Goal: Information Seeking & Learning: Learn about a topic

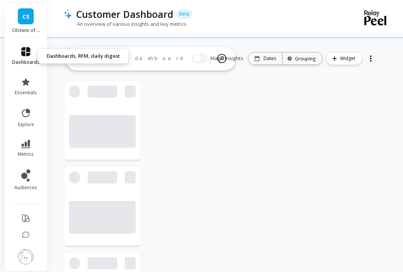
click at [24, 55] on icon at bounding box center [25, 51] width 9 height 9
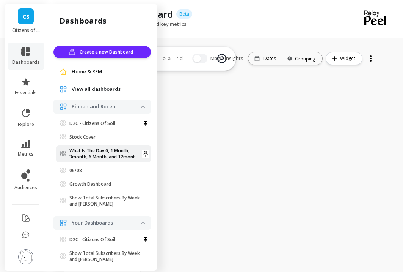
scroll to position [203, 49]
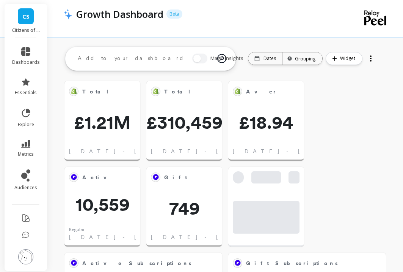
click at [368, 55] on div at bounding box center [371, 58] width 11 height 12
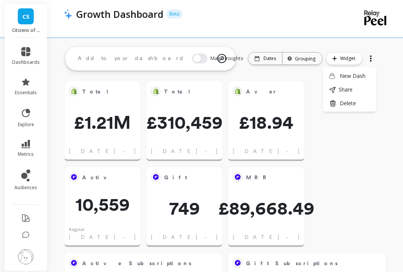
click at [369, 57] on div at bounding box center [371, 58] width 11 height 12
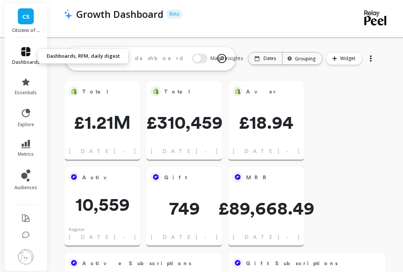
click at [27, 55] on icon at bounding box center [25, 51] width 9 height 9
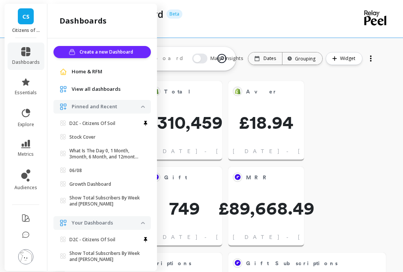
scroll to position [20, 0]
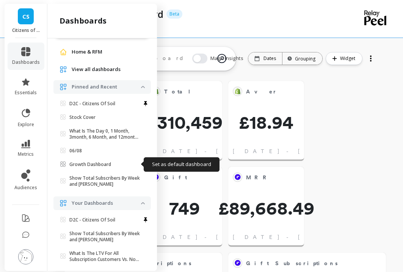
click at [142, 165] on icon at bounding box center [146, 165] width 8 height 8
click at [144, 164] on icon at bounding box center [146, 164] width 4 height 6
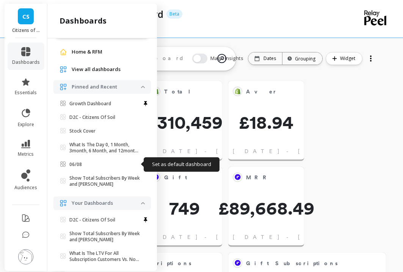
click at [144, 164] on icon at bounding box center [146, 164] width 4 height 6
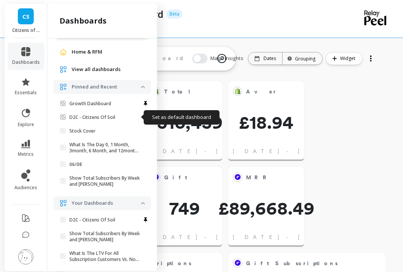
click at [142, 117] on icon at bounding box center [146, 117] width 8 height 8
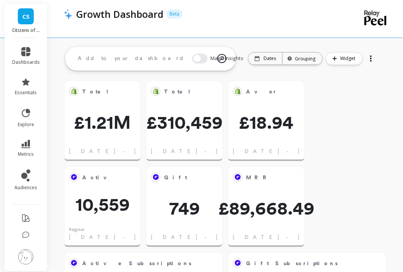
click at [267, 57] on p "Dates" at bounding box center [270, 58] width 13 height 6
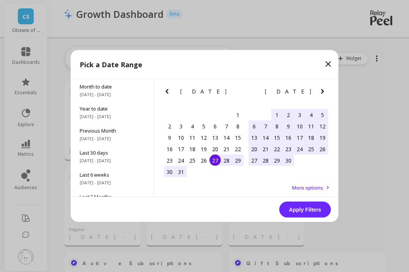
click at [321, 90] on icon "Next Month" at bounding box center [322, 91] width 9 height 9
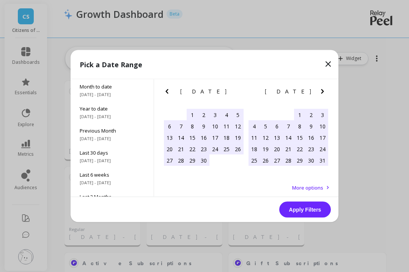
click at [321, 90] on icon "Next Month" at bounding box center [322, 91] width 3 height 5
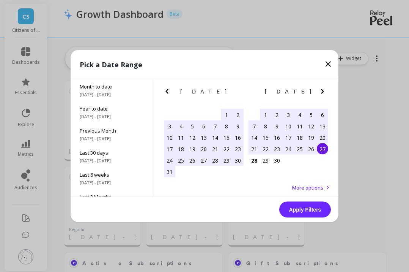
click at [228, 113] on div "1" at bounding box center [226, 114] width 11 height 11
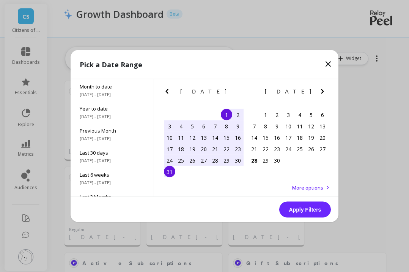
click at [172, 175] on div "31" at bounding box center [169, 171] width 11 height 11
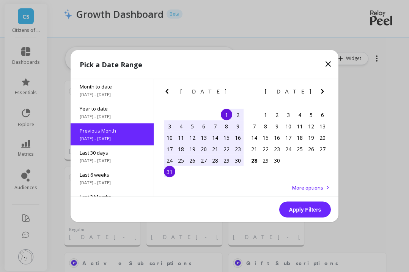
click at [302, 208] on button "Apply Filters" at bounding box center [305, 210] width 52 height 16
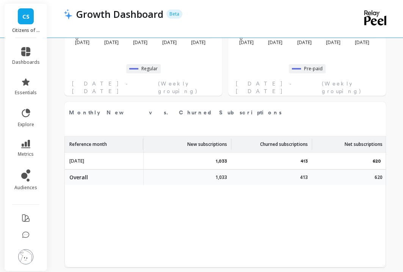
scroll to position [332, 0]
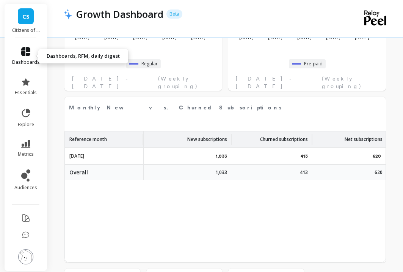
click at [26, 53] on icon at bounding box center [25, 51] width 9 height 9
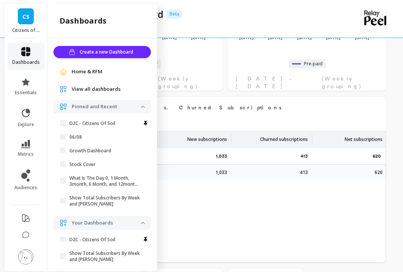
scroll to position [20, 0]
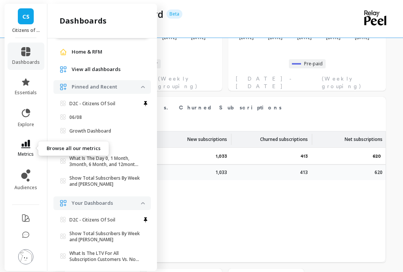
click at [25, 145] on icon at bounding box center [25, 144] width 9 height 8
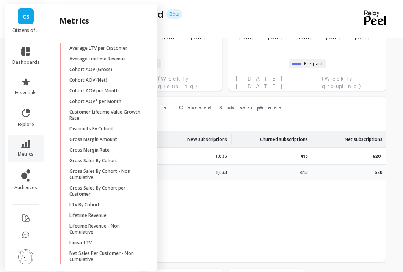
scroll to position [356, 0]
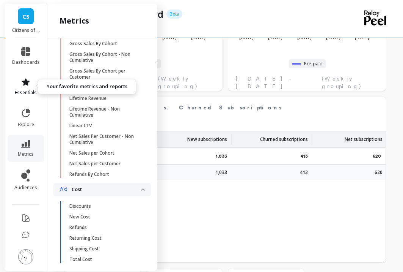
click at [22, 84] on icon at bounding box center [25, 81] width 9 height 9
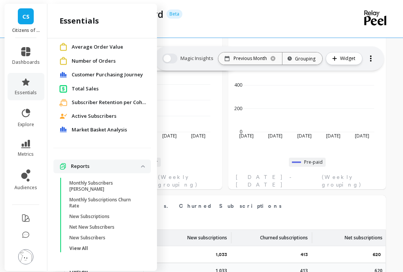
scroll to position [326, 0]
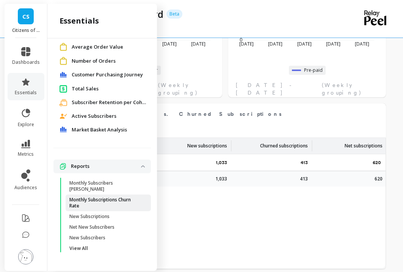
click at [91, 201] on p "Monthly Subscriptions Churn Rate" at bounding box center [105, 203] width 72 height 12
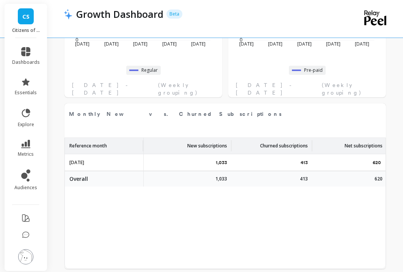
scroll to position [0, 0]
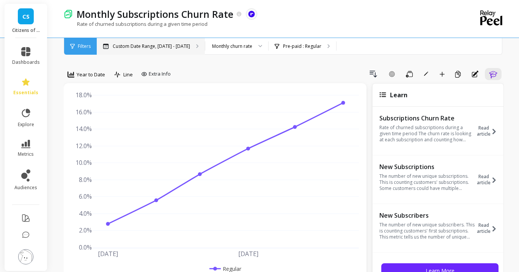
click at [145, 44] on p "Custom Date Range, Jan 1 - Jun 30" at bounding box center [151, 46] width 77 height 6
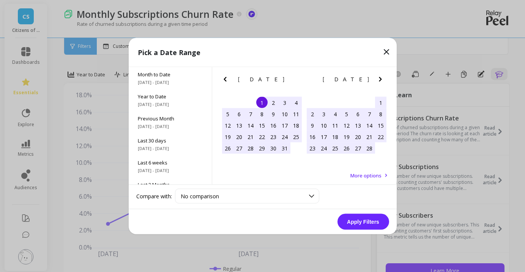
click at [384, 79] on icon "Next Month" at bounding box center [380, 79] width 9 height 9
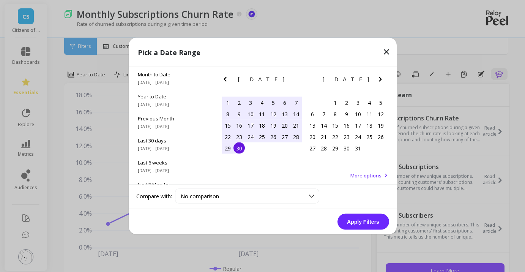
click at [384, 79] on icon "Next Month" at bounding box center [380, 79] width 9 height 9
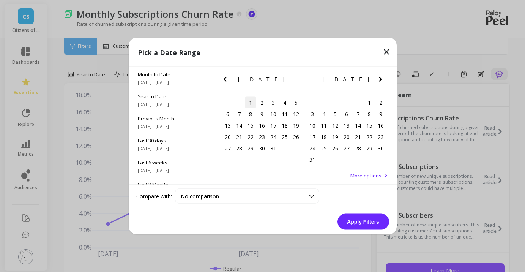
click at [252, 103] on div "1" at bounding box center [250, 102] width 11 height 11
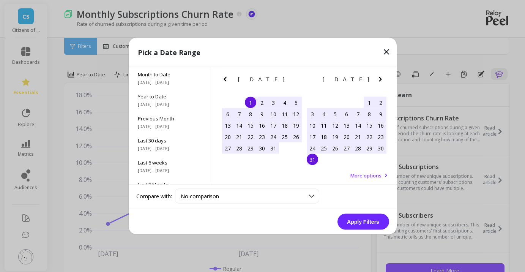
click at [316, 156] on div "31" at bounding box center [312, 159] width 11 height 11
click at [378, 221] on button "Apply Filters" at bounding box center [363, 222] width 52 height 16
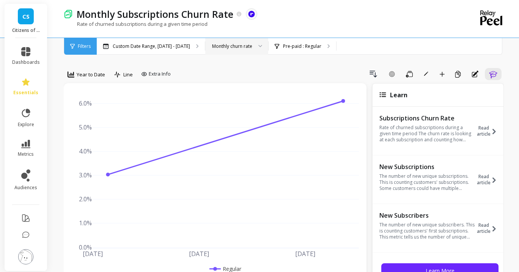
click at [253, 45] on div at bounding box center [257, 46] width 9 height 17
click at [175, 46] on p "Custom Date Range, Jul 1 - Aug 31" at bounding box center [151, 46] width 77 height 6
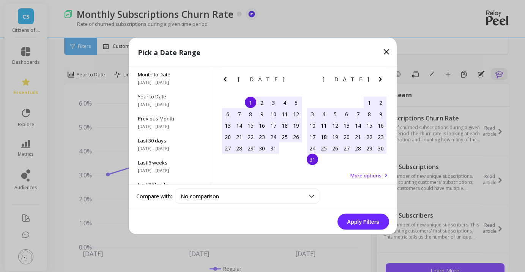
click at [382, 76] on icon "Next Month" at bounding box center [380, 79] width 9 height 9
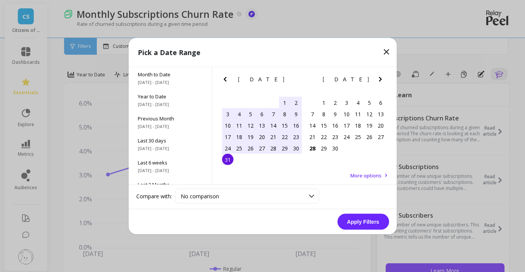
click at [282, 103] on div "1" at bounding box center [284, 102] width 11 height 11
click at [225, 159] on div "31" at bounding box center [227, 159] width 11 height 11
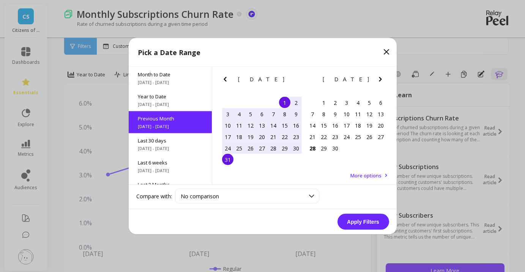
click at [351, 221] on button "Apply Filters" at bounding box center [363, 222] width 52 height 16
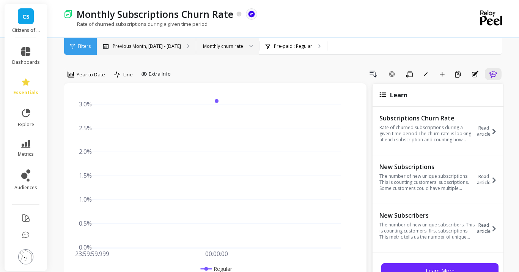
click at [134, 47] on p "Previous Month, Aug 1 - Aug 31" at bounding box center [147, 46] width 68 height 6
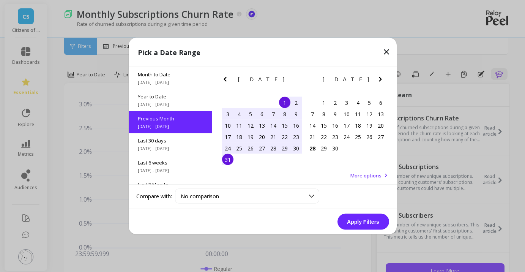
click at [281, 101] on div "1" at bounding box center [284, 102] width 11 height 11
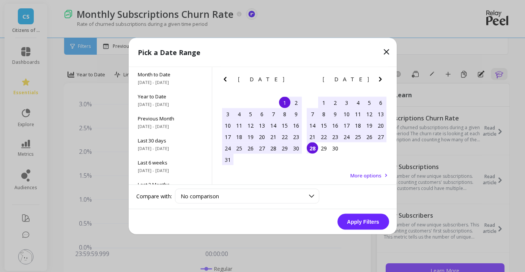
click at [314, 148] on div "28" at bounding box center [312, 147] width 11 height 11
click at [369, 221] on button "Apply Filters" at bounding box center [363, 222] width 52 height 16
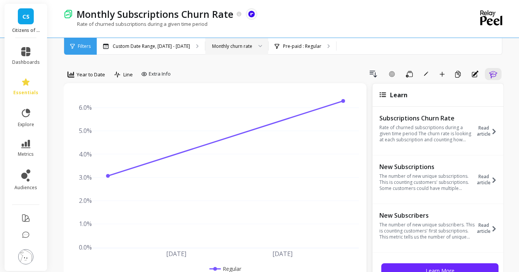
click at [238, 47] on div "Monthly churn rate" at bounding box center [232, 46] width 40 height 7
click at [237, 40] on div "Monthly churn rate" at bounding box center [236, 46] width 63 height 17
click at [148, 42] on div "Custom Date Range, Aug 1 - Sep 28" at bounding box center [151, 46] width 108 height 17
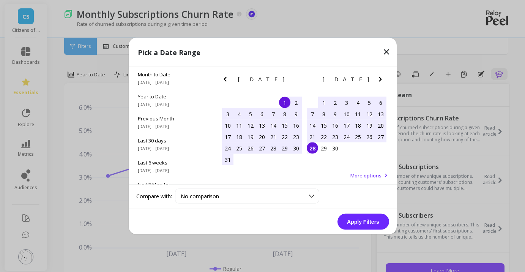
click at [227, 79] on icon "Previous Month" at bounding box center [225, 79] width 9 height 9
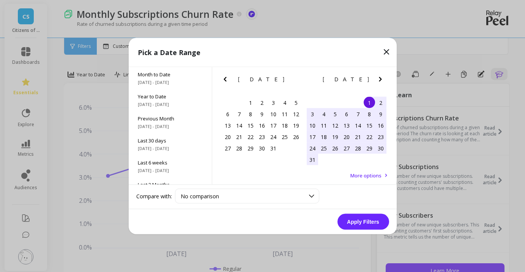
click at [367, 99] on div "1" at bounding box center [369, 102] width 11 height 11
click at [315, 159] on div "31" at bounding box center [312, 159] width 11 height 11
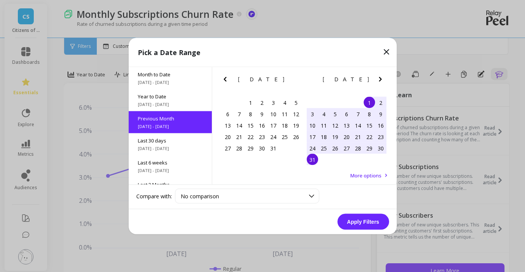
click at [221, 79] on icon "Previous Month" at bounding box center [225, 79] width 9 height 9
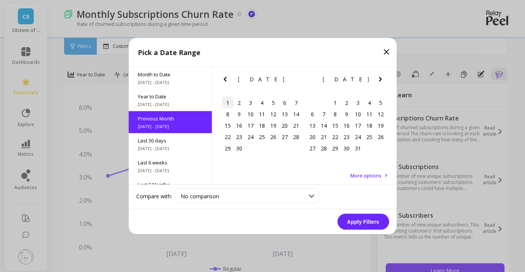
click at [232, 101] on div "1" at bounding box center [227, 102] width 11 height 11
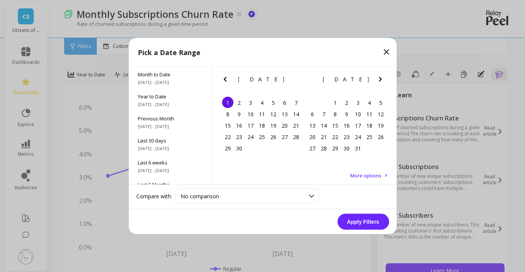
click at [381, 78] on icon "Next Month" at bounding box center [380, 79] width 9 height 9
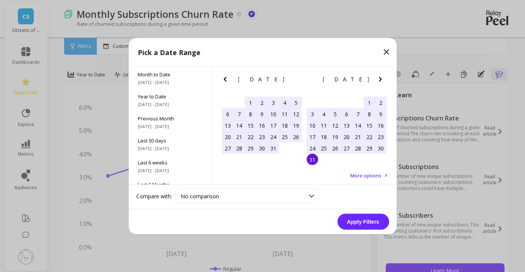
click at [317, 161] on div "31" at bounding box center [312, 159] width 11 height 11
click at [357, 219] on button "Apply Filters" at bounding box center [363, 222] width 52 height 16
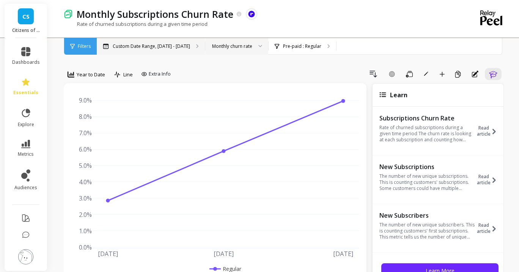
click at [193, 42] on div "Custom Date Range, Jun 1 - Aug 31" at bounding box center [151, 46] width 108 height 17
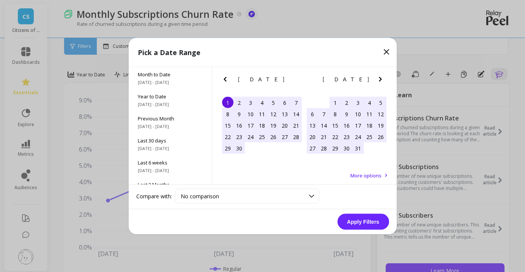
click at [225, 104] on div "1" at bounding box center [227, 102] width 11 height 11
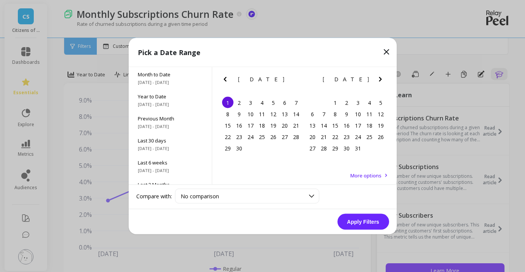
click at [387, 77] on button "Next Month" at bounding box center [382, 81] width 12 height 12
click at [386, 78] on button "Next Month" at bounding box center [382, 81] width 12 height 12
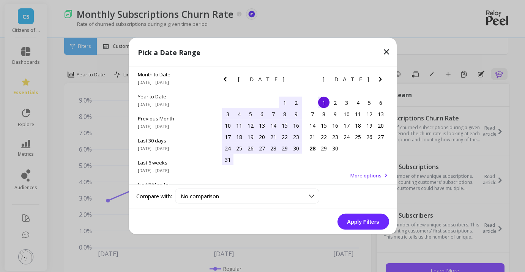
click at [320, 104] on div "1" at bounding box center [323, 102] width 11 height 11
click at [367, 220] on button "Apply Filters" at bounding box center [363, 222] width 52 height 16
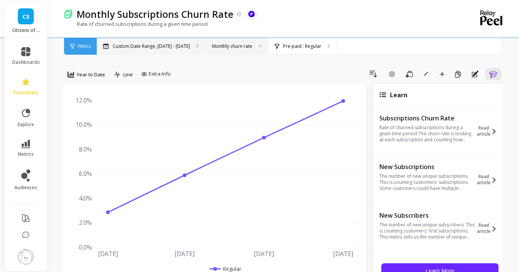
click at [143, 45] on p "Custom Date Range, Jun 1 - Sep 1" at bounding box center [151, 46] width 77 height 6
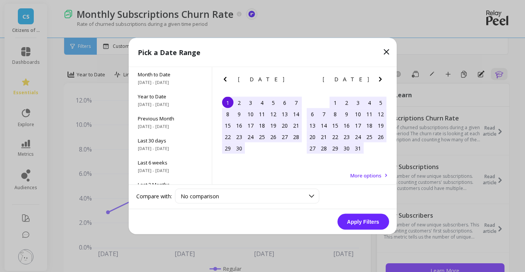
click at [387, 54] on icon at bounding box center [386, 51] width 9 height 9
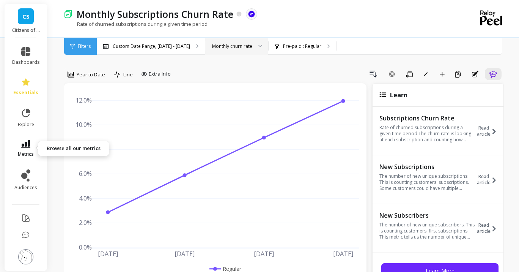
click at [25, 148] on link "metrics" at bounding box center [26, 148] width 28 height 17
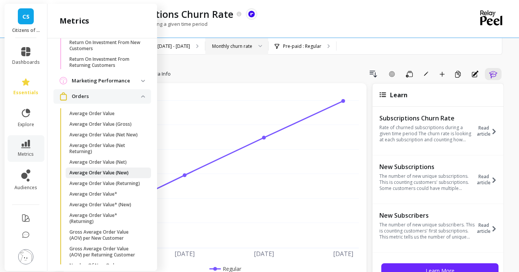
scroll to position [730, 0]
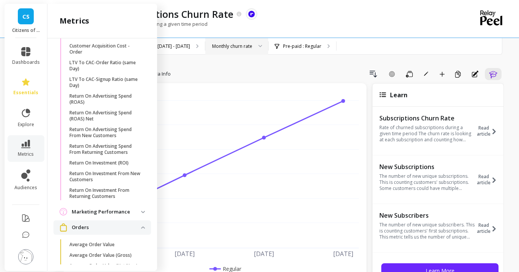
click at [96, 233] on span "Orders" at bounding box center [103, 227] width 98 height 14
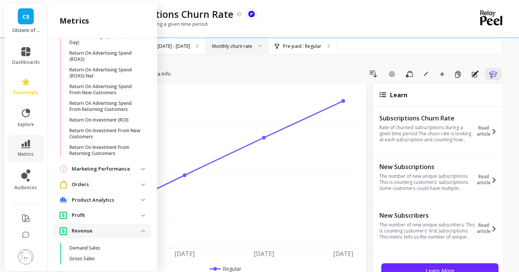
scroll to position [815, 0]
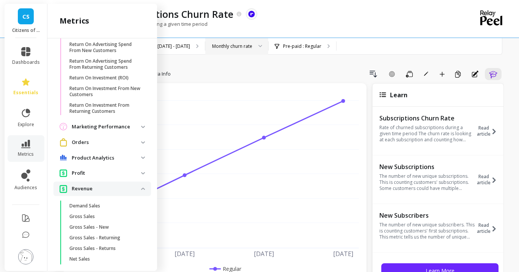
click at [90, 192] on p "Revenue" at bounding box center [106, 189] width 69 height 8
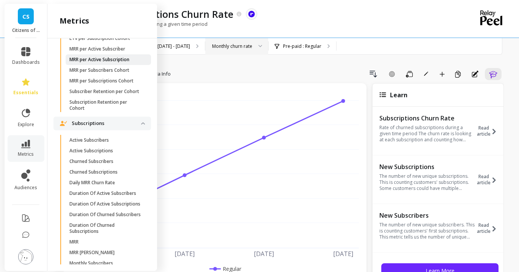
scroll to position [1268, 0]
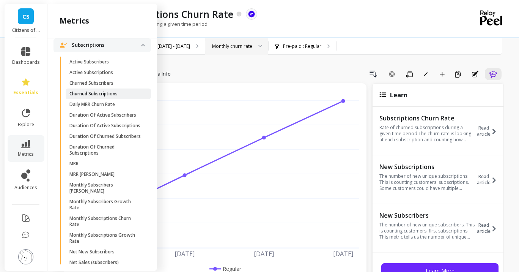
click at [103, 97] on p "Churned Subscriptions" at bounding box center [93, 94] width 48 height 6
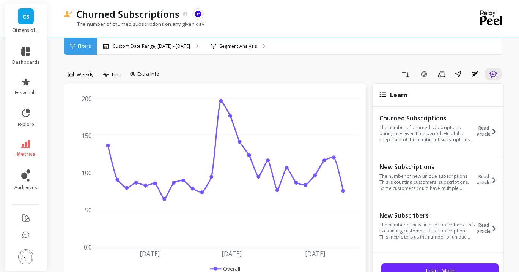
click at [76, 46] on div "Filters" at bounding box center [80, 46] width 33 height 17
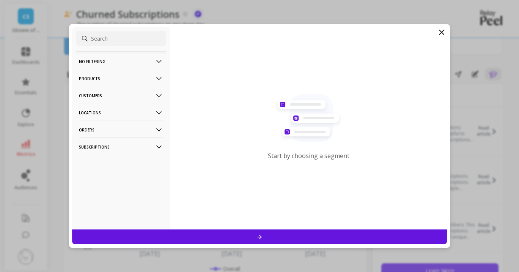
click at [440, 36] on icon at bounding box center [441, 32] width 9 height 9
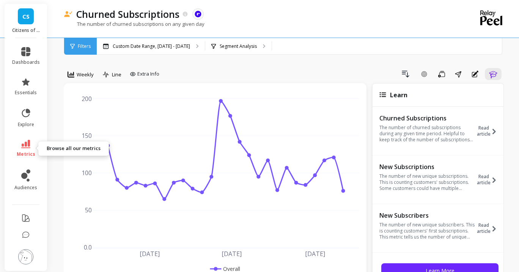
click at [29, 143] on icon at bounding box center [25, 144] width 9 height 8
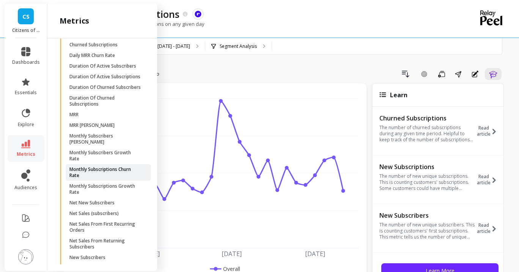
scroll to position [1388, 0]
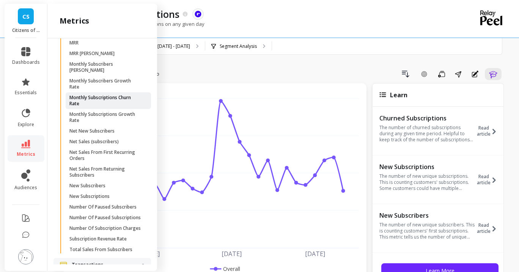
click at [104, 107] on p "Monthly Subscriptions Churn Rate" at bounding box center [105, 101] width 72 height 12
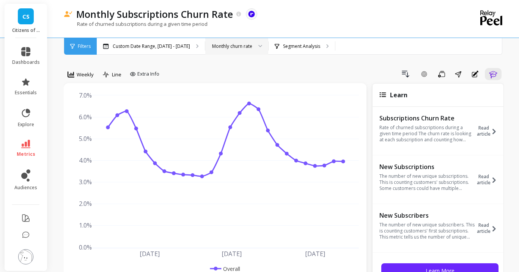
click at [247, 47] on div "Monthly churn rate" at bounding box center [232, 46] width 40 height 7
click at [85, 72] on span "Weekly" at bounding box center [85, 74] width 17 height 7
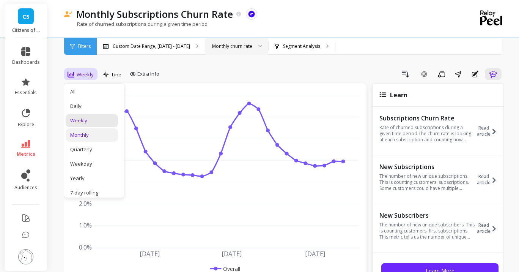
click at [79, 135] on div "Monthly" at bounding box center [91, 134] width 43 height 7
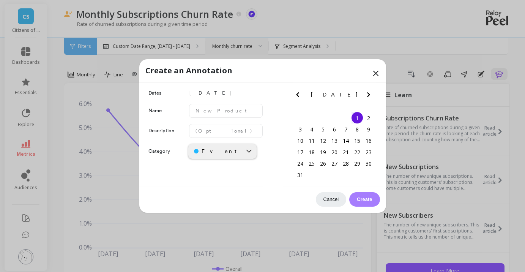
click at [380, 74] on icon at bounding box center [375, 73] width 9 height 9
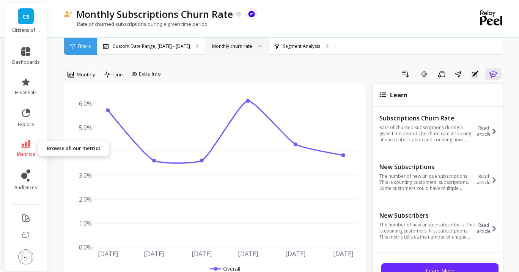
click at [23, 145] on icon at bounding box center [25, 144] width 9 height 8
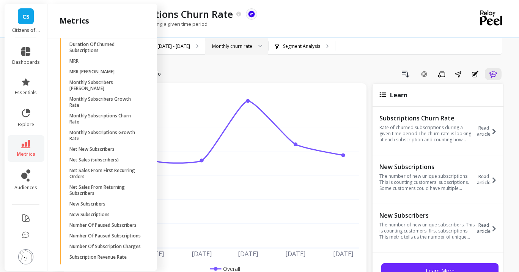
scroll to position [1204, 0]
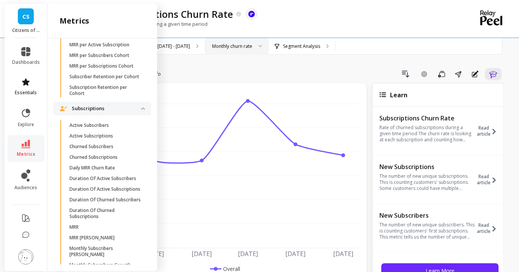
click at [27, 91] on span "essentials" at bounding box center [26, 93] width 22 height 6
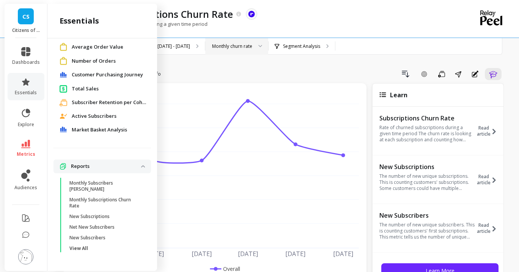
scroll to position [0, 0]
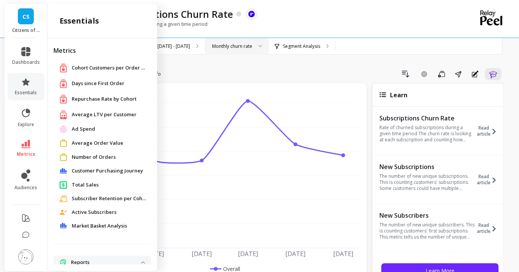
click at [88, 143] on span "Average Order Value" at bounding box center [98, 143] width 52 height 8
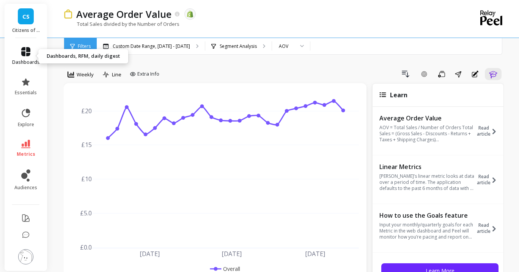
click at [27, 54] on icon at bounding box center [25, 51] width 9 height 9
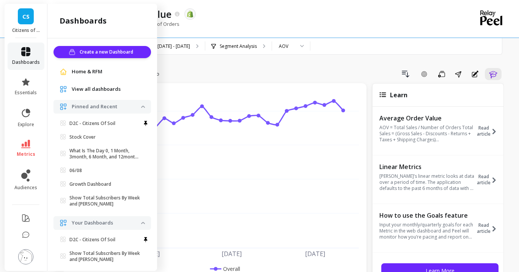
scroll to position [20, 0]
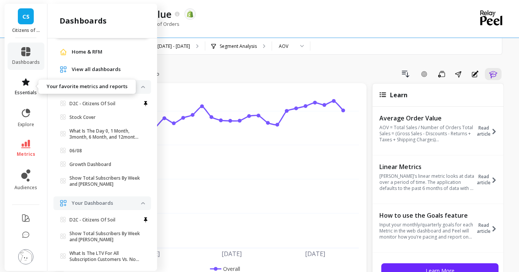
click at [23, 83] on icon at bounding box center [25, 81] width 9 height 9
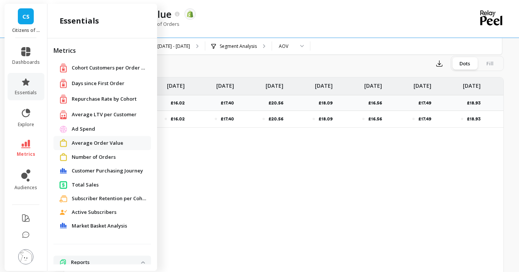
scroll to position [302, 0]
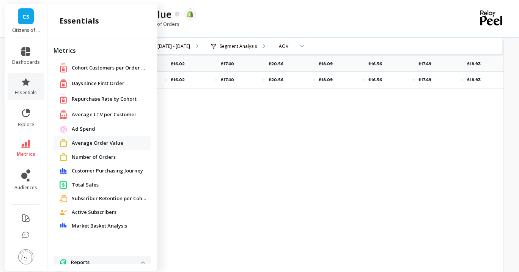
click at [77, 213] on span "Active Subscribers" at bounding box center [94, 212] width 45 height 8
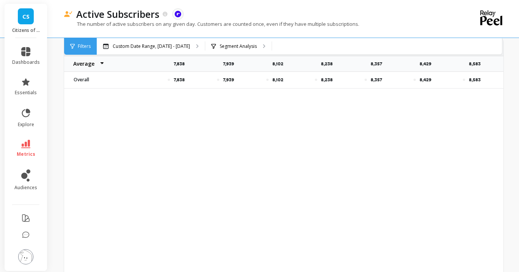
scroll to position [463, 0]
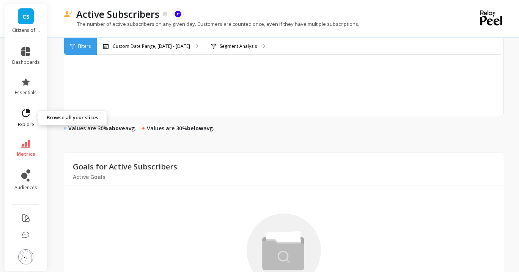
click at [27, 110] on icon at bounding box center [28, 110] width 3 height 3
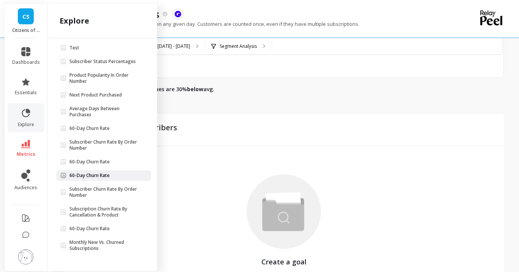
scroll to position [512, 0]
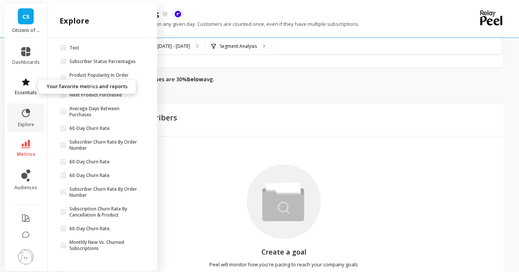
click at [26, 84] on icon at bounding box center [26, 81] width 8 height 7
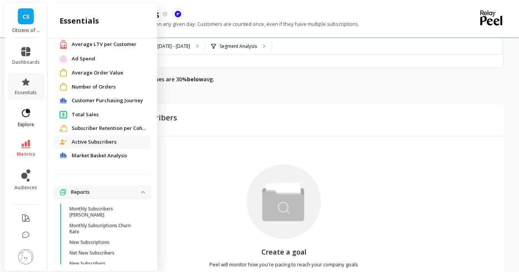
scroll to position [0, 0]
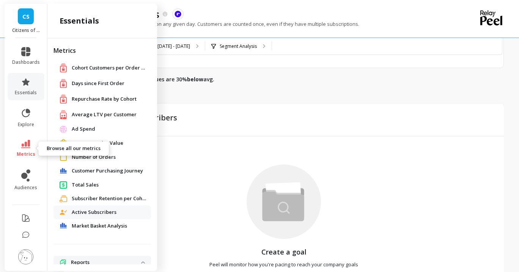
click at [30, 148] on link "metrics" at bounding box center [26, 148] width 28 height 17
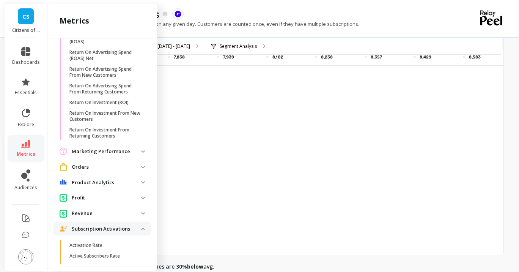
scroll to position [804, 0]
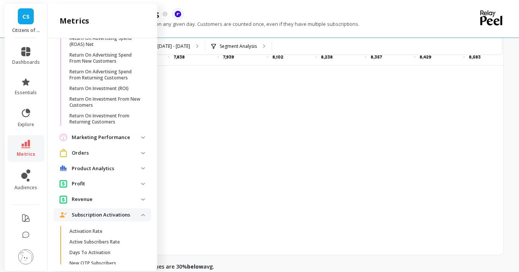
click at [103, 203] on div "Revenue" at bounding box center [101, 199] width 82 height 8
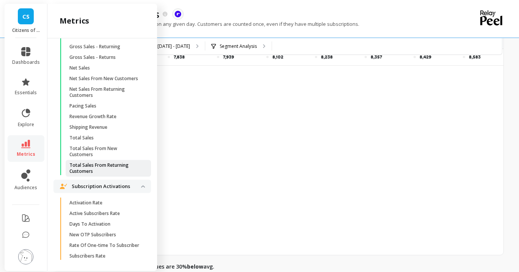
scroll to position [819, 0]
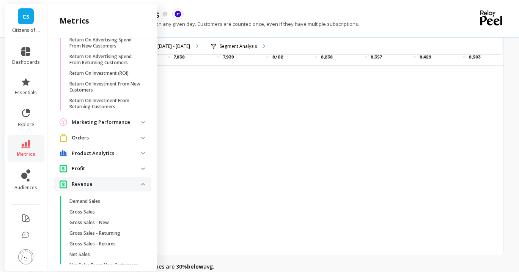
click at [112, 142] on div "Orders" at bounding box center [101, 138] width 82 height 8
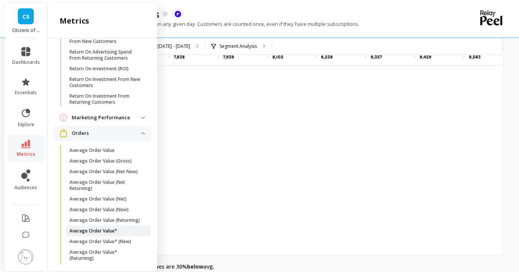
scroll to position [859, 0]
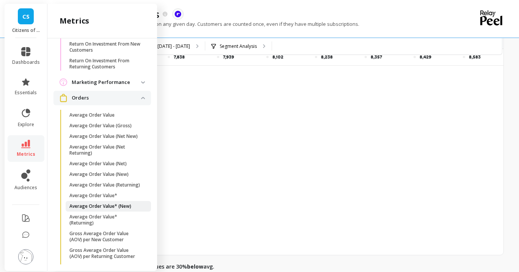
click at [120, 209] on p "Average Order Value* (New)" at bounding box center [100, 206] width 62 height 6
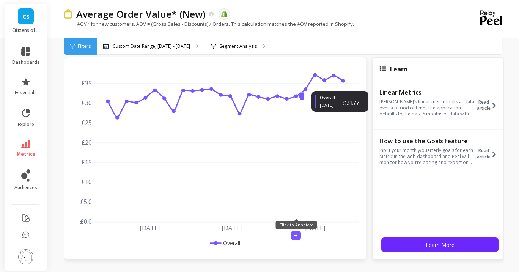
scroll to position [4, 0]
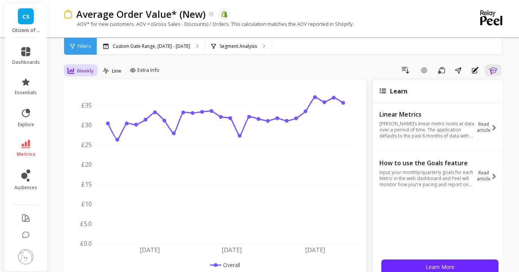
click at [81, 72] on span "Weekly" at bounding box center [85, 70] width 17 height 7
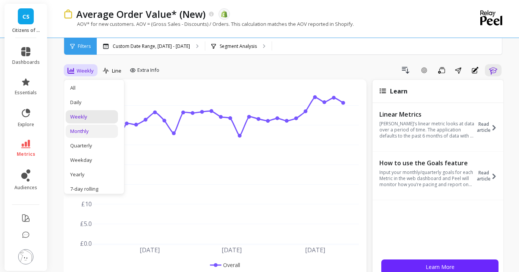
click at [94, 128] on div "Monthly" at bounding box center [91, 131] width 43 height 7
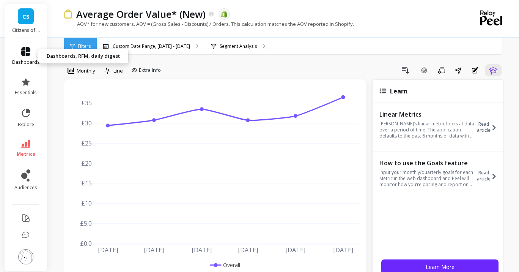
click at [22, 51] on icon at bounding box center [25, 51] width 9 height 9
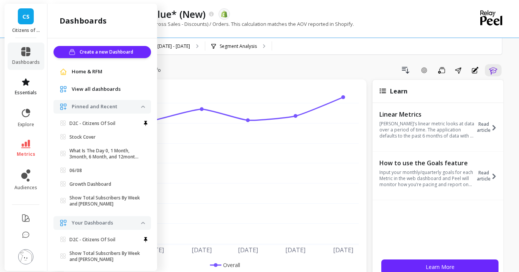
scroll to position [20, 0]
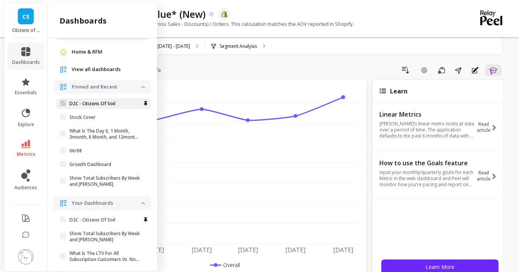
click at [107, 105] on p "D2C - Citizens Of Soil" at bounding box center [92, 104] width 46 height 6
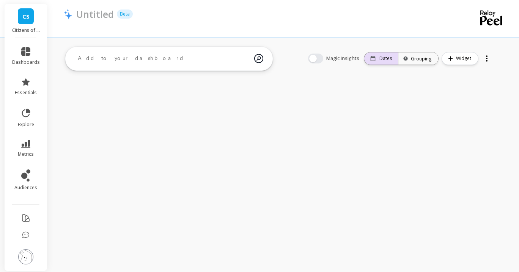
click at [382, 58] on p "Dates" at bounding box center [386, 58] width 13 height 6
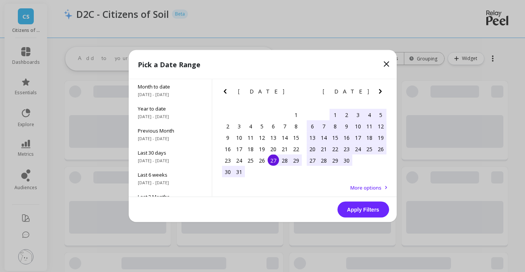
click at [381, 94] on icon "Next Month" at bounding box center [380, 91] width 9 height 9
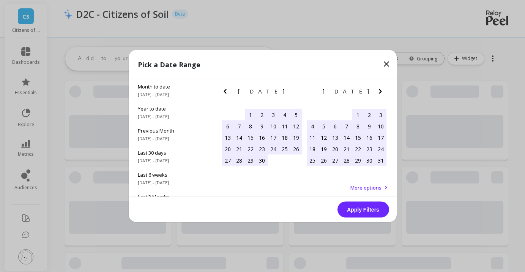
click at [382, 93] on icon "Next Month" at bounding box center [380, 91] width 9 height 9
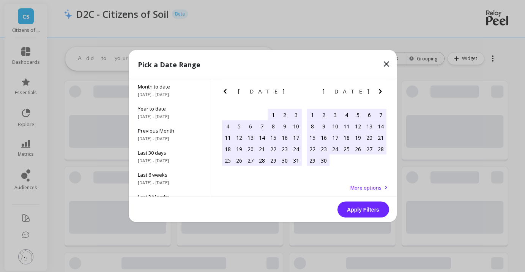
click at [382, 93] on icon "Next Month" at bounding box center [380, 91] width 9 height 9
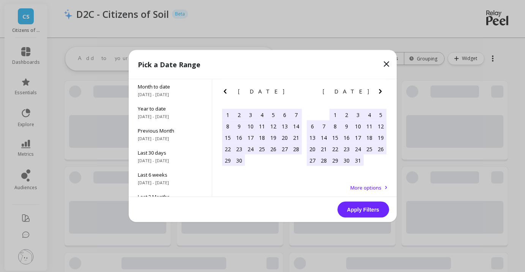
click at [380, 94] on icon "Next Month" at bounding box center [380, 91] width 9 height 9
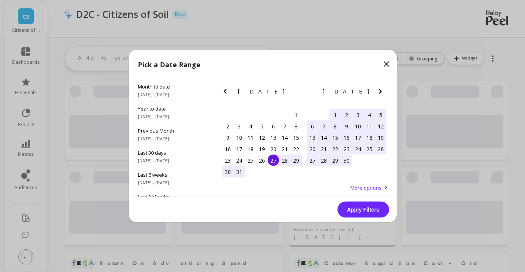
click at [332, 115] on div "1" at bounding box center [334, 114] width 11 height 11
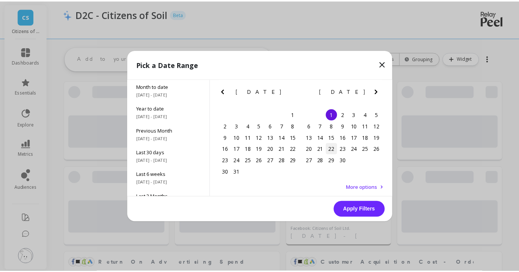
scroll to position [203, 191]
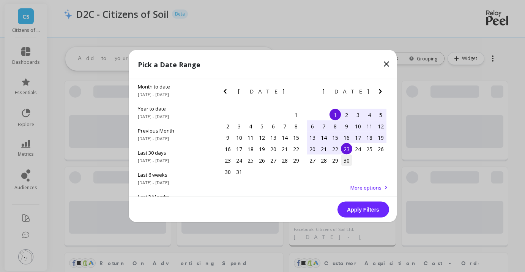
click at [344, 157] on div "30" at bounding box center [346, 159] width 11 height 11
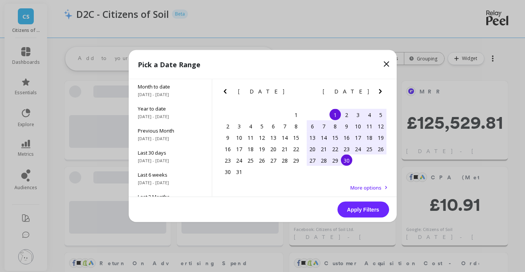
click at [355, 211] on button "Apply Filters" at bounding box center [363, 210] width 52 height 16
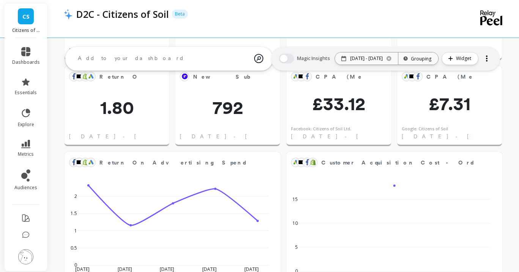
scroll to position [0, 0]
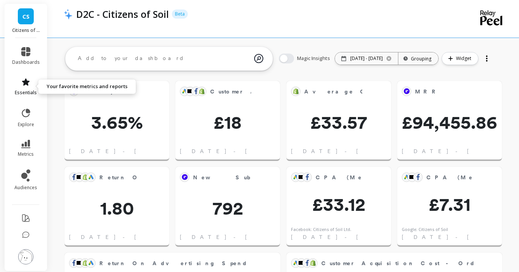
click at [27, 83] on icon at bounding box center [26, 81] width 8 height 7
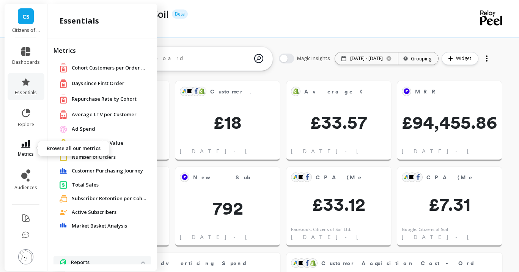
click at [25, 148] on link "metrics" at bounding box center [26, 148] width 28 height 17
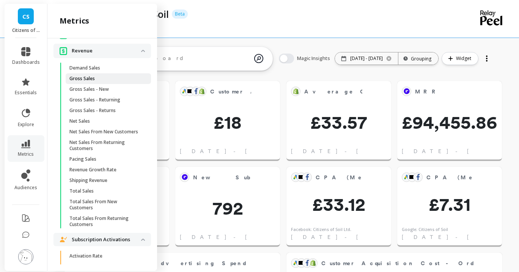
scroll to position [1196, 0]
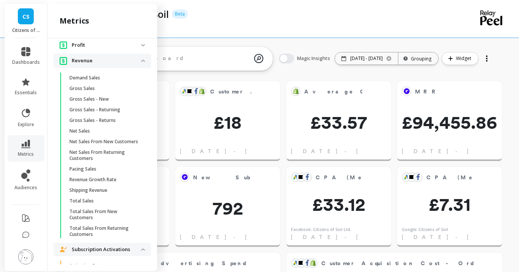
click at [113, 34] on p "Product Analytics" at bounding box center [106, 30] width 69 height 8
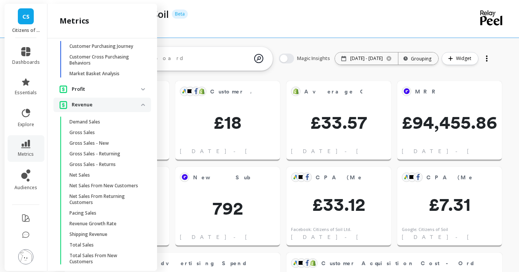
click at [113, 34] on p "Product Analytics" at bounding box center [106, 30] width 69 height 8
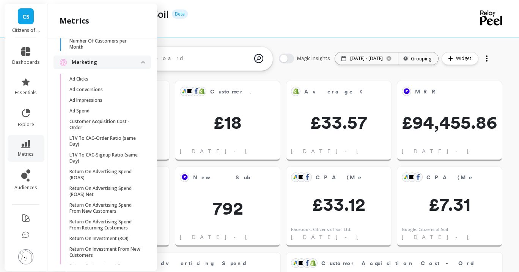
scroll to position [693, 0]
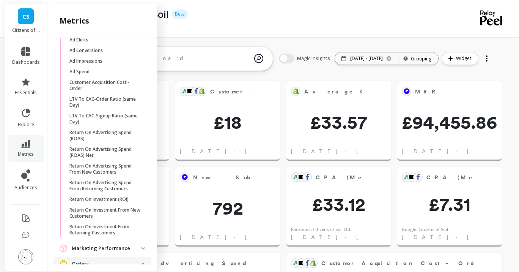
drag, startPoint x: 121, startPoint y: 148, endPoint x: 118, endPoint y: 145, distance: 4.9
click at [119, 142] on p "Return On Advertising Spend (ROAS)" at bounding box center [105, 135] width 72 height 12
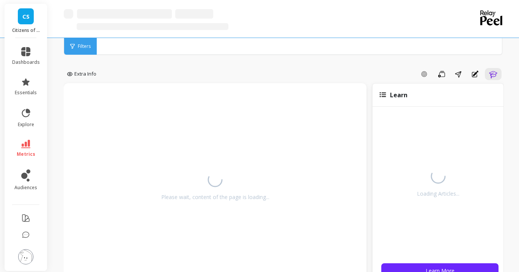
scroll to position [23, 0]
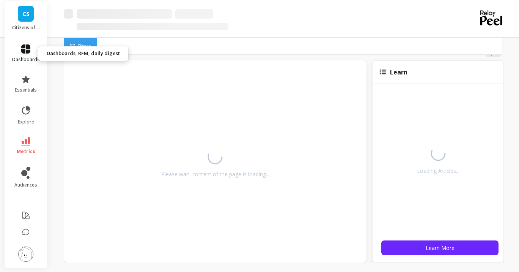
drag, startPoint x: 22, startPoint y: 49, endPoint x: 22, endPoint y: 57, distance: 8.4
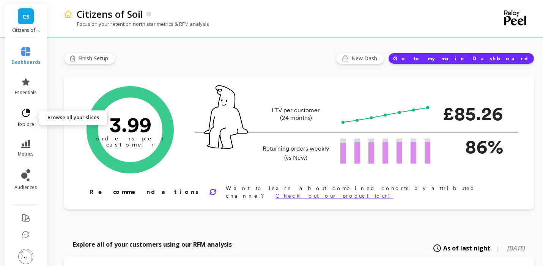
click at [24, 114] on icon at bounding box center [25, 113] width 11 height 11
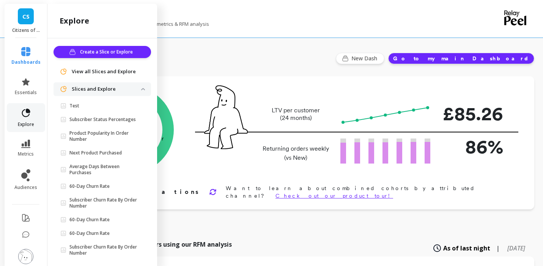
scroll to position [64, 0]
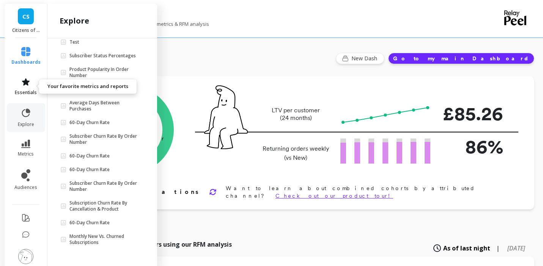
click at [25, 82] on icon at bounding box center [26, 81] width 8 height 7
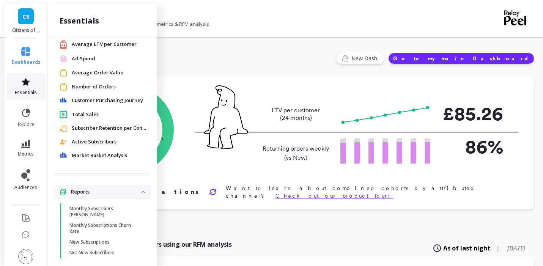
scroll to position [0, 0]
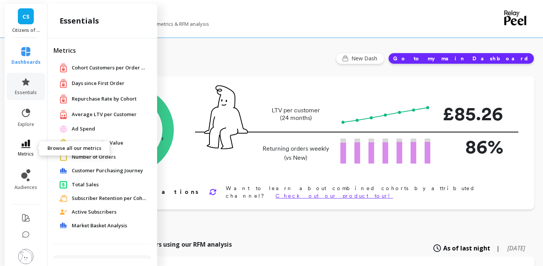
click at [27, 142] on icon at bounding box center [25, 144] width 9 height 8
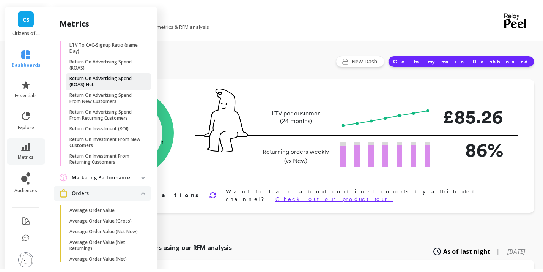
scroll to position [757, 0]
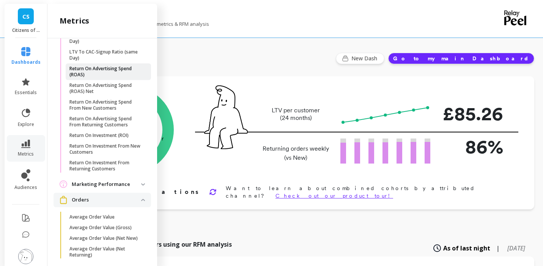
click at [90, 78] on p "Return On Advertising Spend (ROAS)" at bounding box center [105, 72] width 72 height 12
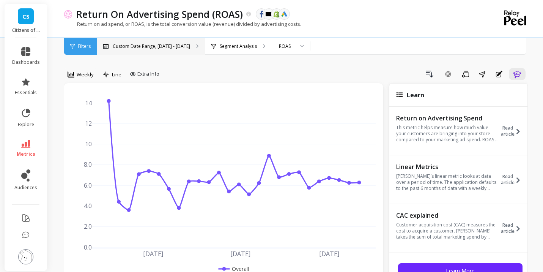
click at [174, 47] on p "Custom Date Range, [DATE] - [DATE]" at bounding box center [151, 46] width 77 height 6
click at [79, 75] on span "Weekly" at bounding box center [85, 74] width 17 height 7
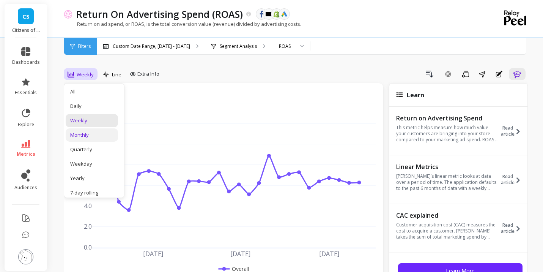
click at [84, 136] on div "Monthly" at bounding box center [91, 134] width 43 height 7
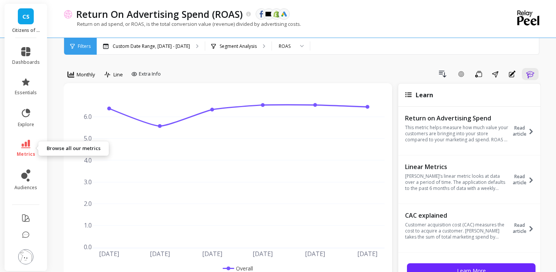
click at [32, 142] on link "metrics" at bounding box center [26, 148] width 28 height 17
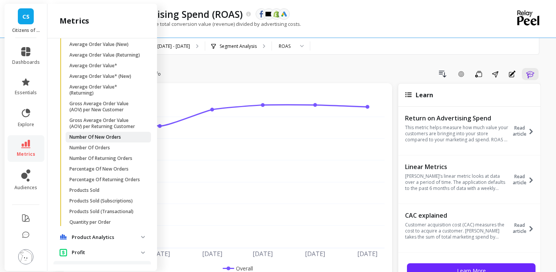
scroll to position [950, 0]
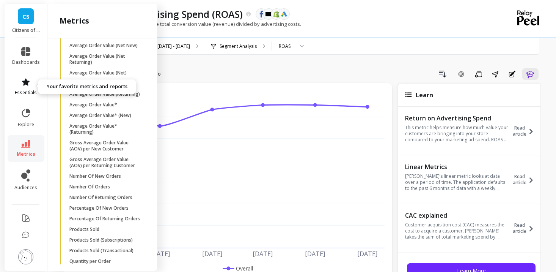
click at [22, 80] on icon at bounding box center [25, 81] width 9 height 9
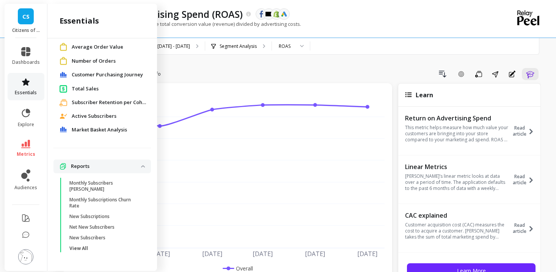
scroll to position [0, 0]
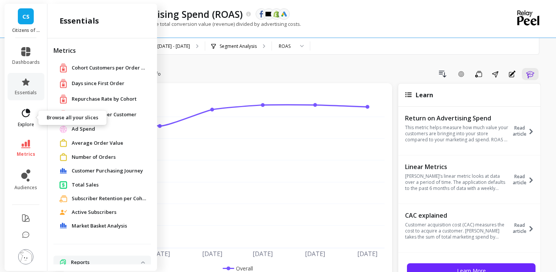
click at [20, 110] on icon at bounding box center [25, 113] width 11 height 11
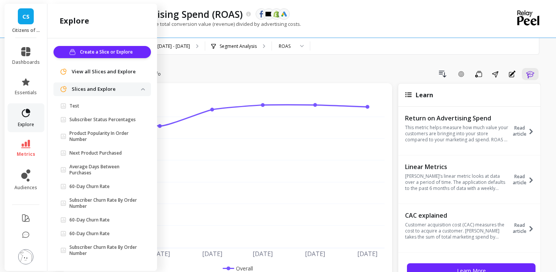
scroll to position [64, 0]
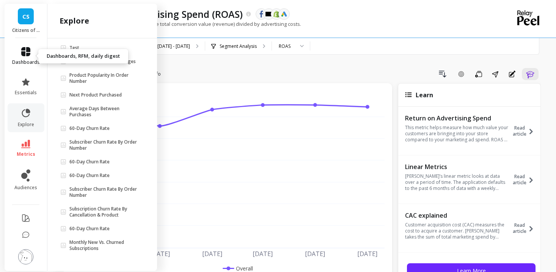
click at [29, 59] on span "dashboards" at bounding box center [26, 62] width 28 height 6
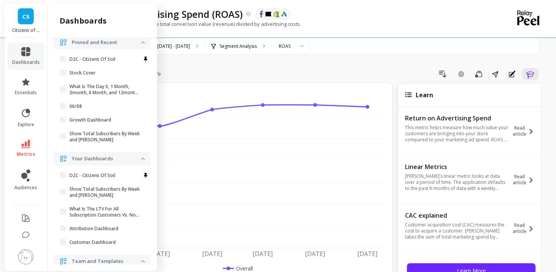
scroll to position [20, 0]
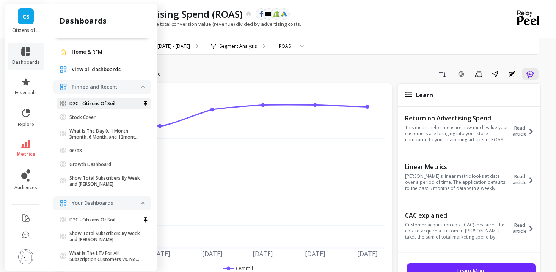
click at [86, 103] on p "D2C - Citizens Of Soil" at bounding box center [92, 104] width 46 height 6
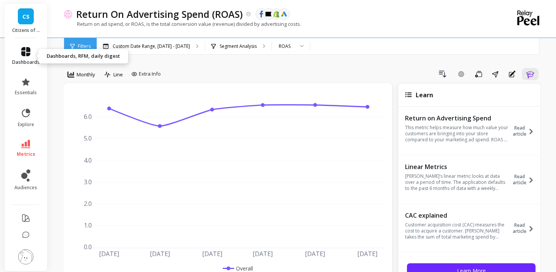
click at [23, 50] on icon at bounding box center [25, 51] width 9 height 9
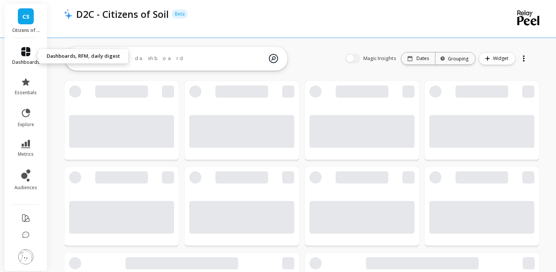
click at [23, 49] on icon at bounding box center [25, 51] width 9 height 9
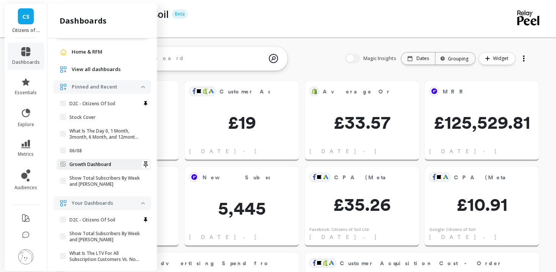
click at [80, 161] on link "Growth Dashboard" at bounding box center [104, 164] width 95 height 11
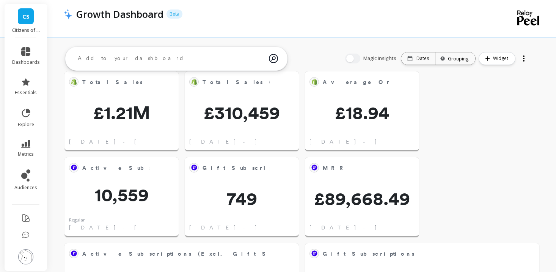
scroll to position [14, 0]
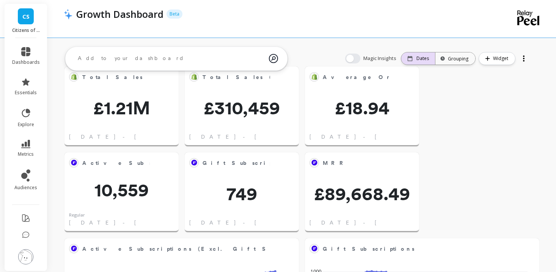
click at [418, 58] on div "Dates" at bounding box center [419, 58] width 22 height 6
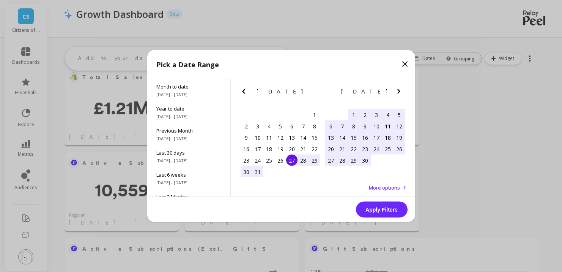
click at [398, 90] on icon "Next Month" at bounding box center [398, 91] width 9 height 9
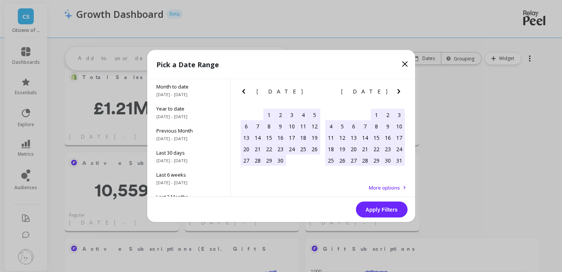
click at [398, 90] on icon "Next Month" at bounding box center [398, 91] width 3 height 5
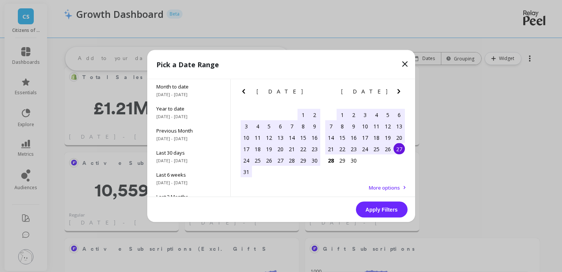
click at [298, 113] on div "1" at bounding box center [303, 114] width 11 height 11
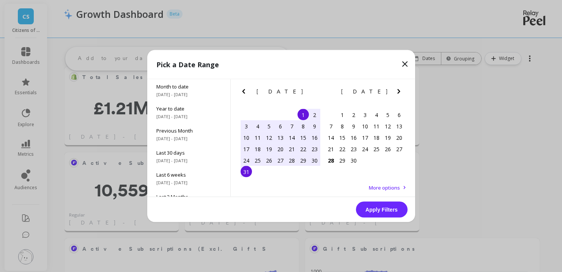
click at [247, 169] on div "31" at bounding box center [246, 171] width 11 height 11
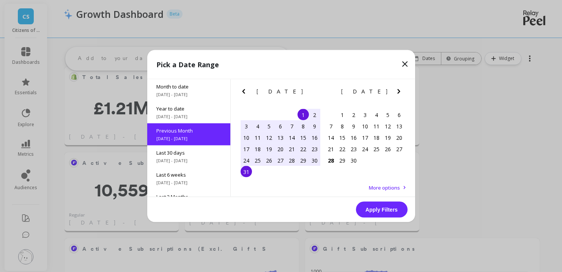
click at [391, 209] on button "Apply Filters" at bounding box center [382, 210] width 52 height 16
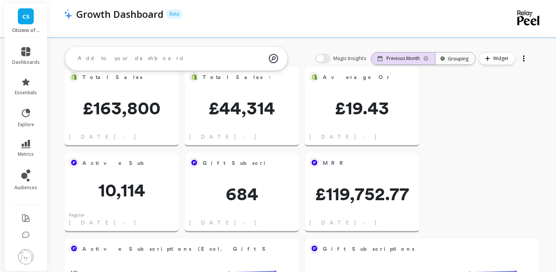
click at [404, 59] on p "Previous Month" at bounding box center [403, 58] width 33 height 6
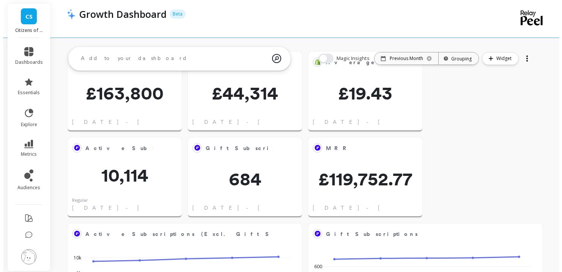
scroll to position [39, 0]
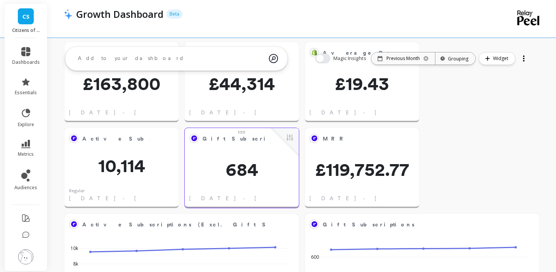
click at [243, 156] on div "Gift Subscriptions Edit Widget & Insights 684 Aug 1 - Aug 31, 2025" at bounding box center [242, 168] width 114 height 80
click at [291, 136] on button at bounding box center [289, 138] width 9 height 11
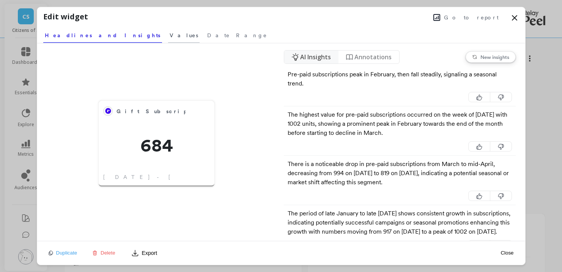
click at [170, 35] on span "Values" at bounding box center [184, 36] width 28 height 8
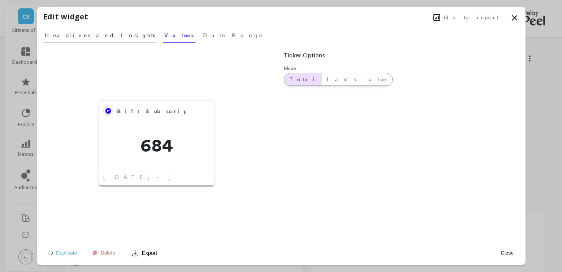
click at [83, 35] on span "Headlines and Insights" at bounding box center [100, 36] width 110 height 8
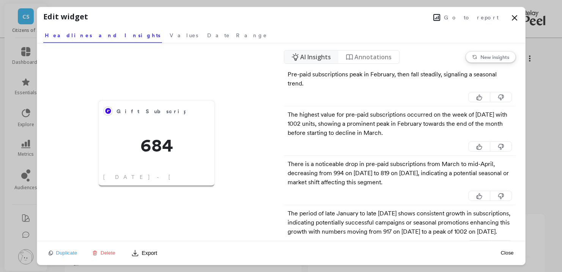
click at [468, 13] on button "Go to report" at bounding box center [466, 18] width 70 height 10
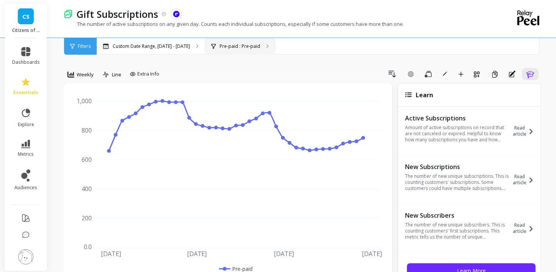
click at [232, 44] on p "Pre-paid : Pre-paid" at bounding box center [240, 46] width 41 height 6
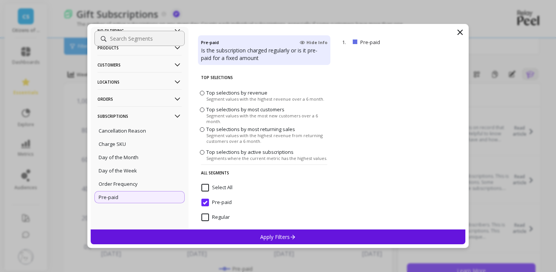
scroll to position [26, 0]
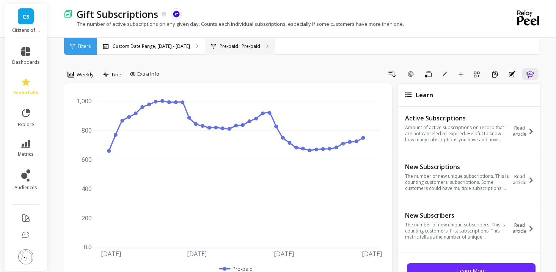
click at [243, 44] on p "Pre-paid : Pre-paid" at bounding box center [240, 46] width 41 height 6
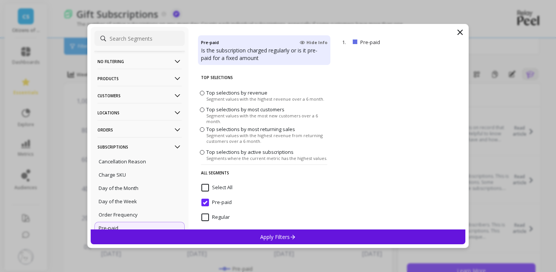
click at [150, 76] on p "Products" at bounding box center [140, 78] width 84 height 19
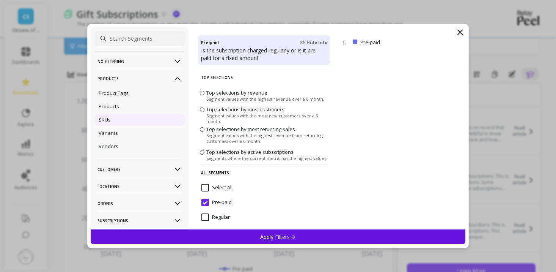
click at [106, 120] on p "SKUs" at bounding box center [105, 119] width 12 height 7
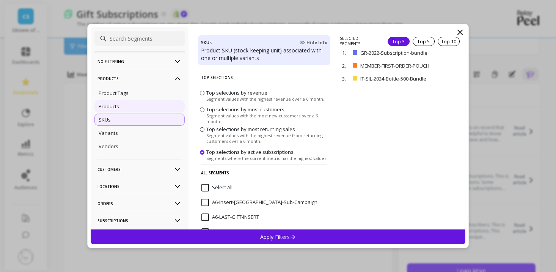
click at [127, 106] on div "Products" at bounding box center [140, 106] width 90 height 12
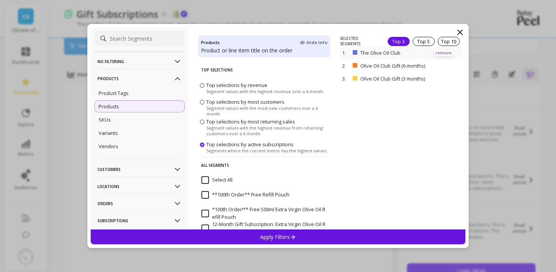
click at [438, 53] on p "remove" at bounding box center [443, 53] width 19 height 6
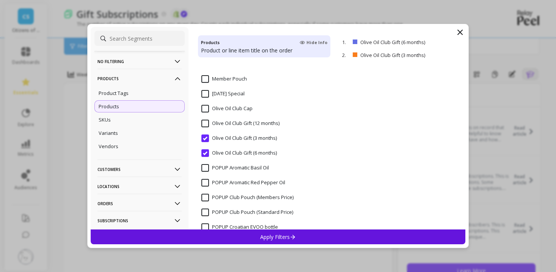
scroll to position [1206, 0]
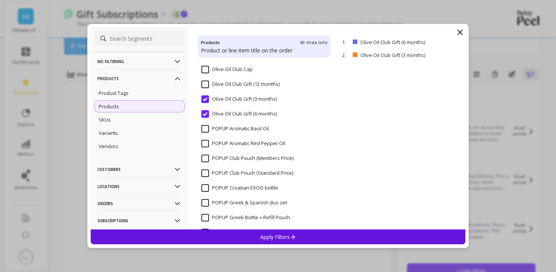
click at [203, 82] on input "Olive Oil Club Gift (12 months)" at bounding box center [241, 84] width 78 height 8
click at [282, 237] on p "Apply Filters" at bounding box center [278, 236] width 36 height 7
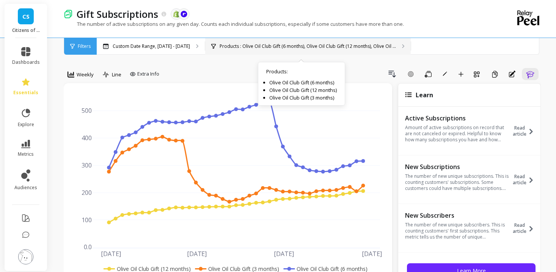
click at [238, 47] on p "Products : Olive Oil Club Gift (6 months), Olive Oil Club Gift (12 months), Oli…" at bounding box center [308, 46] width 176 height 6
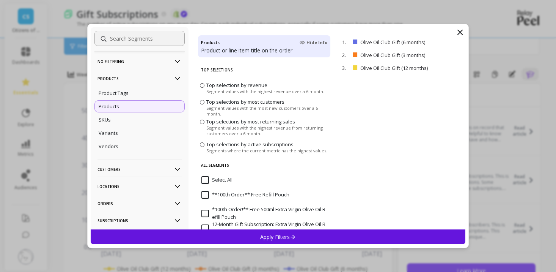
scroll to position [17, 0]
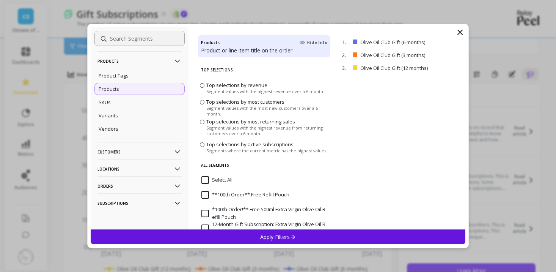
click at [159, 202] on p "Subscriptions" at bounding box center [140, 202] width 84 height 19
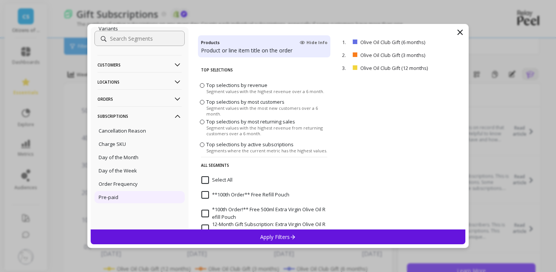
click at [120, 195] on div "Pre-paid" at bounding box center [140, 197] width 90 height 12
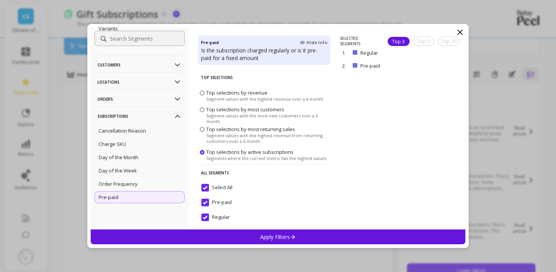
click at [462, 31] on icon at bounding box center [460, 32] width 9 height 9
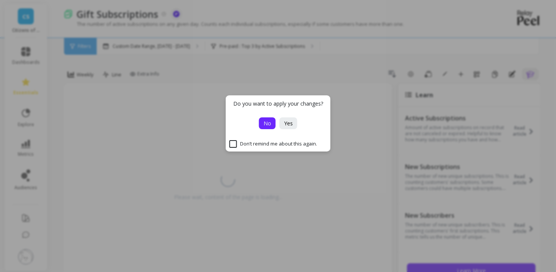
click at [268, 128] on button "No" at bounding box center [267, 123] width 17 height 12
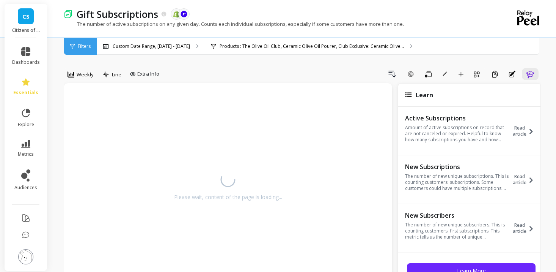
click at [268, 123] on div "Please wait, content of the page is loading..." at bounding box center [228, 184] width 314 height 187
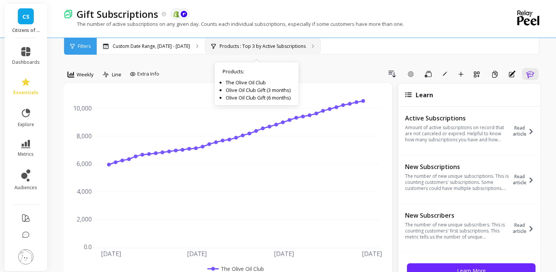
click at [247, 39] on div "Products : Top 3 by Active Subscriptions Products : The Olive Oil Club Olive Oi…" at bounding box center [262, 46] width 115 height 17
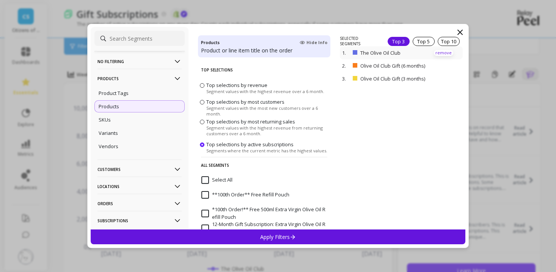
click at [434, 50] on p "remove" at bounding box center [443, 53] width 19 height 6
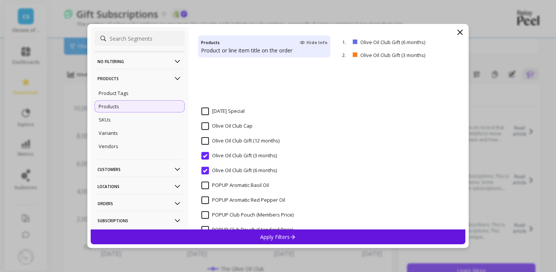
scroll to position [1110, 0]
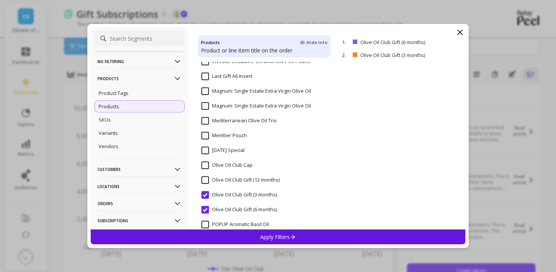
click at [204, 181] on input "Olive Oil Club Gift (12 months)" at bounding box center [241, 180] width 78 height 8
click at [303, 232] on div "Apply Filters" at bounding box center [278, 236] width 375 height 15
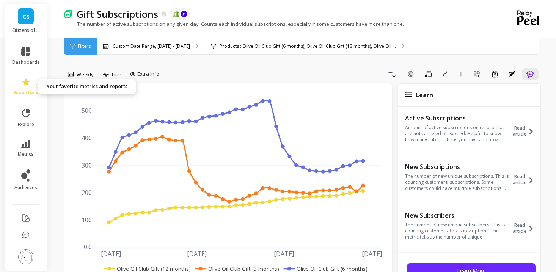
click at [24, 87] on link "essentials" at bounding box center [26, 86] width 28 height 18
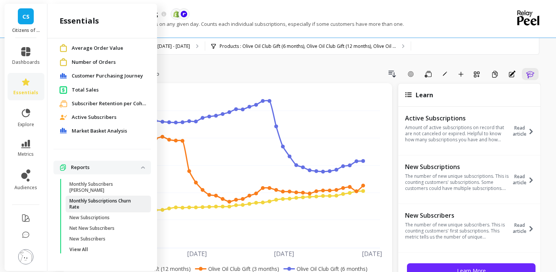
scroll to position [96, 0]
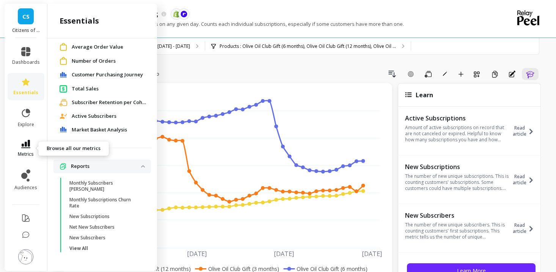
click at [25, 145] on icon at bounding box center [25, 144] width 9 height 8
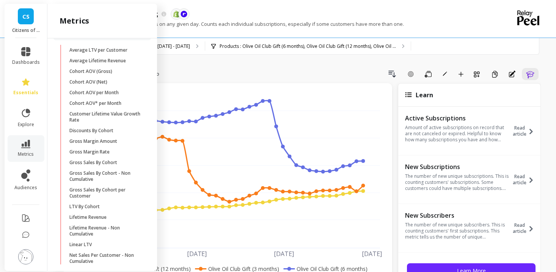
scroll to position [195, 0]
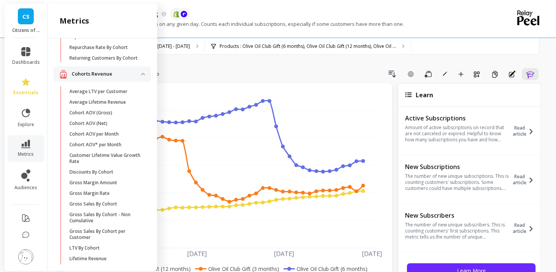
click at [126, 78] on p "Cohorts Revenue" at bounding box center [106, 74] width 69 height 8
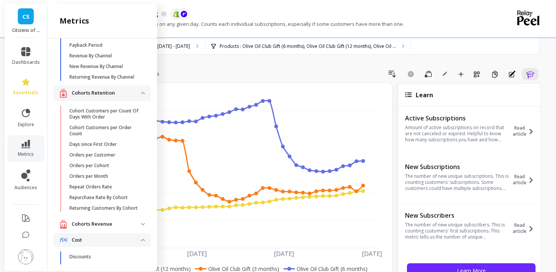
click at [124, 97] on p "Cohorts Retention" at bounding box center [106, 93] width 69 height 8
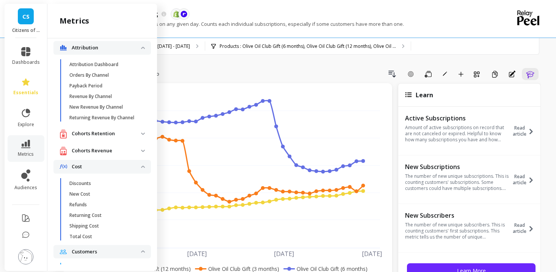
scroll to position [0, 0]
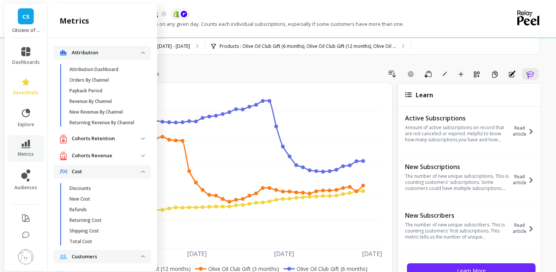
click at [129, 54] on p "Attribution" at bounding box center [106, 53] width 69 height 8
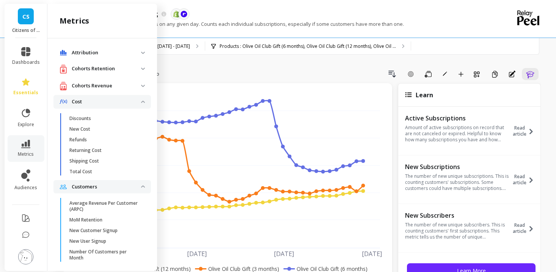
click at [102, 104] on p "Cost" at bounding box center [106, 102] width 69 height 8
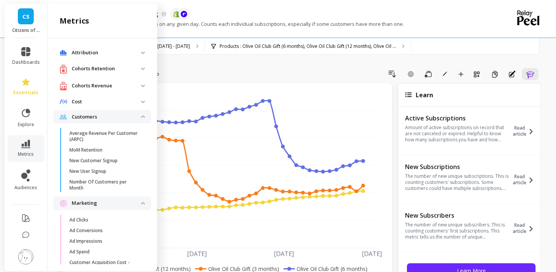
click at [104, 113] on p "Customers" at bounding box center [106, 117] width 69 height 8
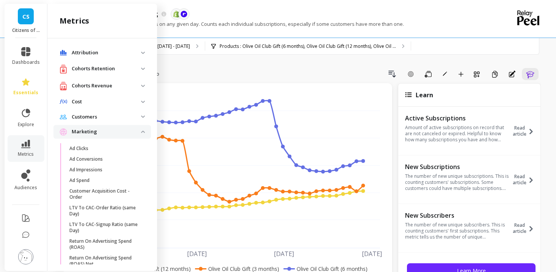
click at [114, 134] on p "Marketing" at bounding box center [106, 132] width 69 height 8
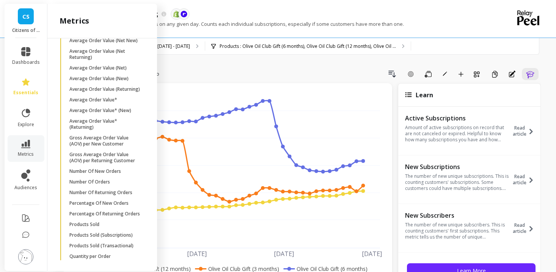
scroll to position [170, 0]
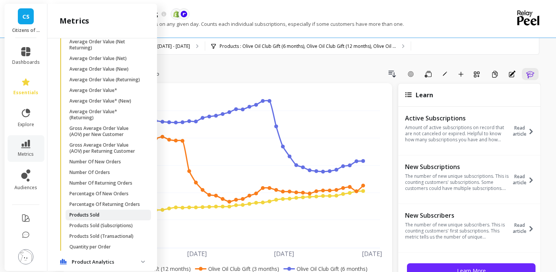
click at [98, 218] on p "Products Sold" at bounding box center [84, 215] width 30 height 6
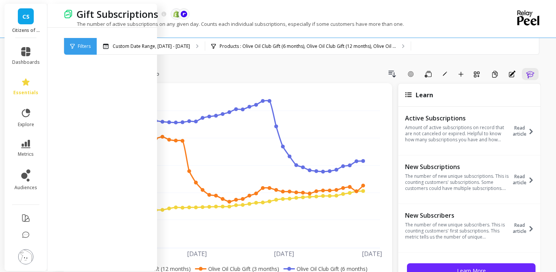
scroll to position [0, 0]
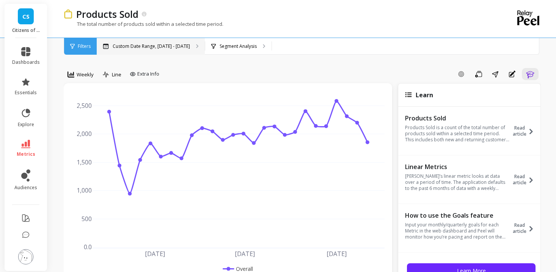
click at [156, 42] on div "Custom Date Range, [DATE] - [DATE]" at bounding box center [151, 46] width 108 height 17
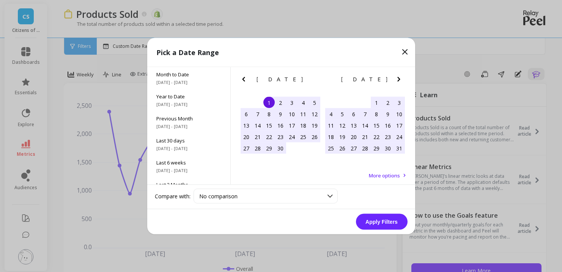
click at [399, 77] on icon "Next Month" at bounding box center [398, 79] width 9 height 9
click at [391, 102] on div "1" at bounding box center [387, 102] width 11 height 11
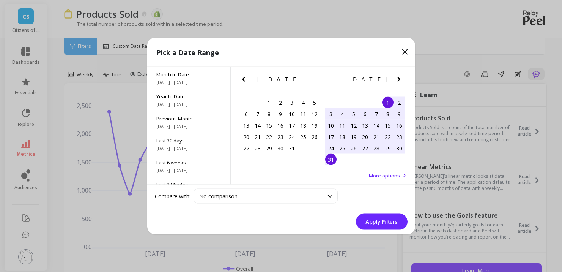
click at [333, 158] on div "31" at bounding box center [330, 159] width 11 height 11
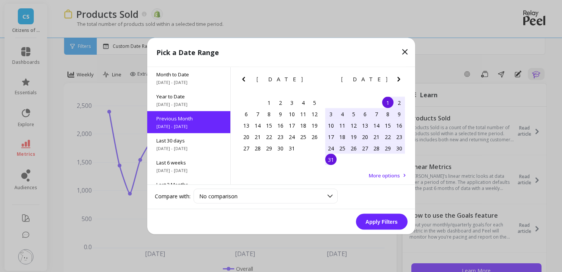
click at [377, 220] on button "Apply Filters" at bounding box center [382, 222] width 52 height 16
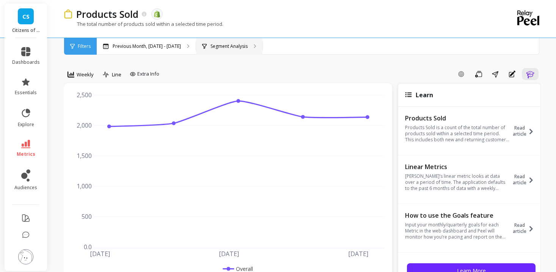
click at [223, 46] on p "Segment Analysis" at bounding box center [229, 46] width 37 height 6
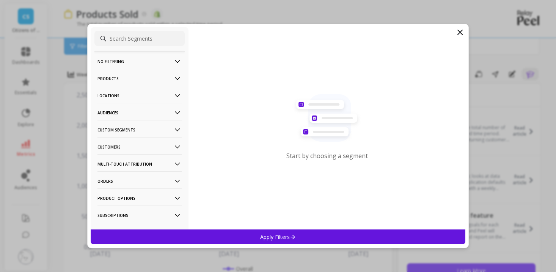
click at [137, 77] on p "Products" at bounding box center [140, 78] width 84 height 19
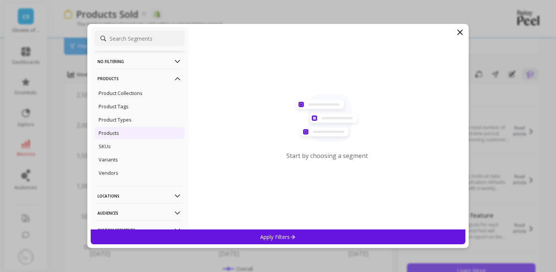
click at [115, 133] on p "Products" at bounding box center [109, 132] width 20 height 7
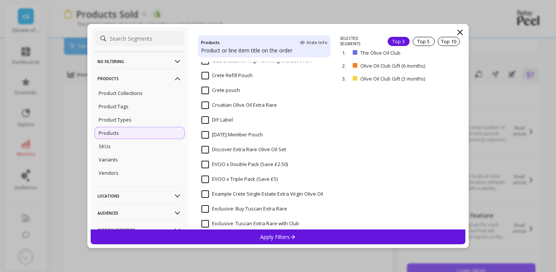
scroll to position [630, 0]
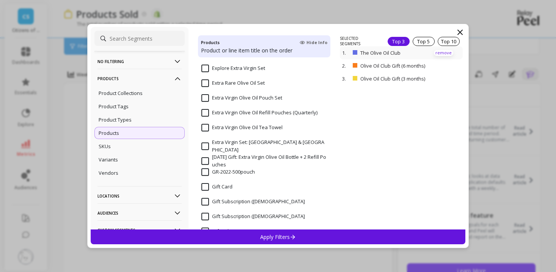
click at [434, 52] on p "remove" at bounding box center [443, 53] width 19 height 6
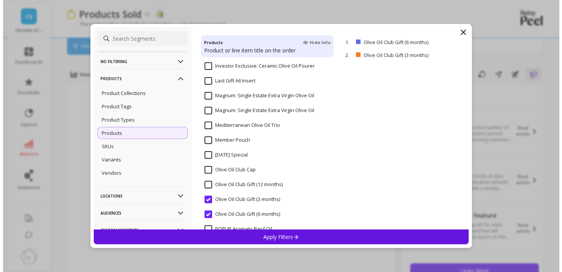
scroll to position [1145, 0]
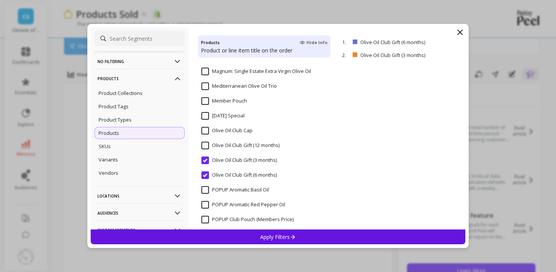
click at [204, 146] on input "Olive Oil Club Gift (12 months)" at bounding box center [241, 146] width 78 height 8
click at [282, 235] on p "Apply Filters" at bounding box center [278, 236] width 36 height 7
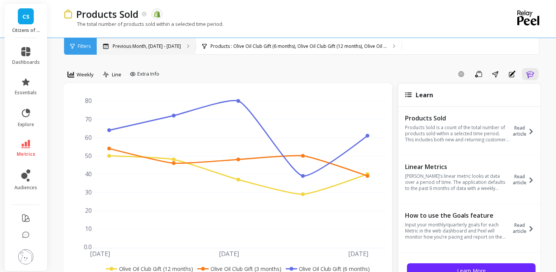
click at [165, 47] on p "Previous Month, [DATE] - [DATE]" at bounding box center [147, 46] width 68 height 6
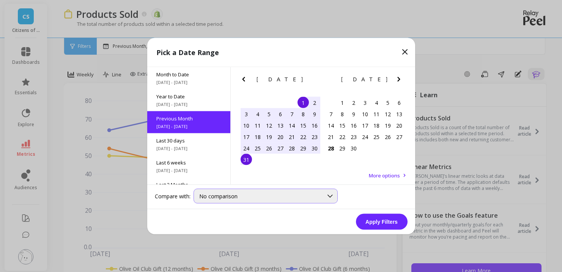
click at [328, 199] on icon at bounding box center [330, 196] width 8 height 8
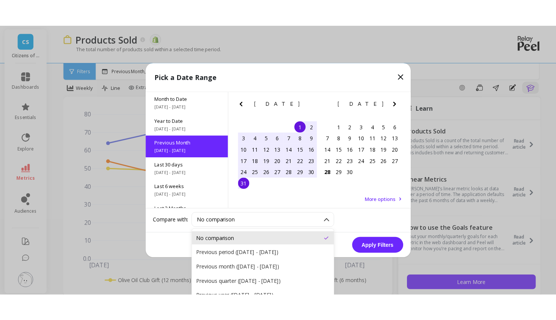
scroll to position [12, 0]
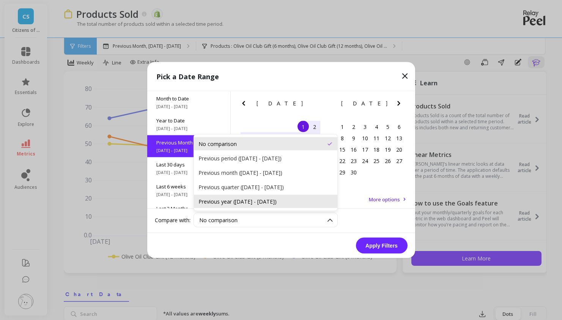
click at [265, 202] on div "Previous year ([DATE] - [DATE])" at bounding box center [266, 201] width 134 height 7
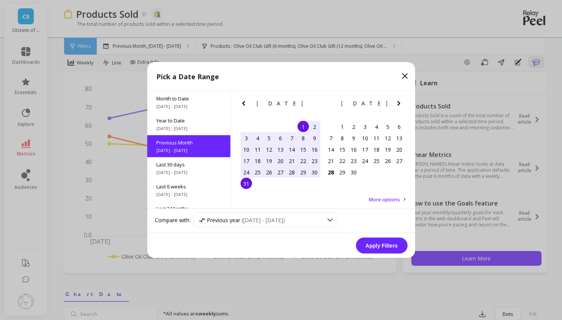
click at [373, 249] on button "Apply Filters" at bounding box center [382, 246] width 52 height 16
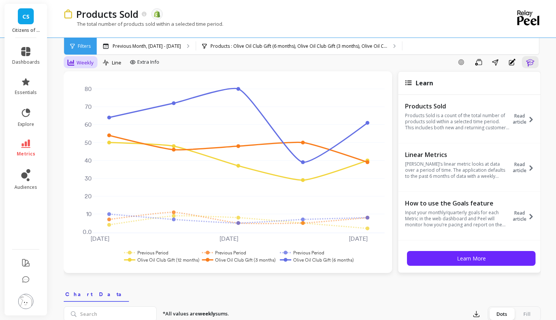
click at [85, 61] on span "Weekly" at bounding box center [85, 62] width 17 height 7
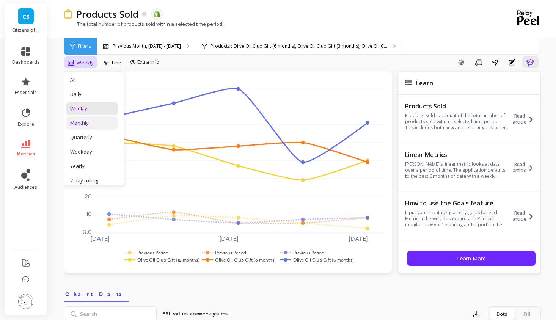
click at [87, 127] on div "Monthly" at bounding box center [92, 123] width 52 height 13
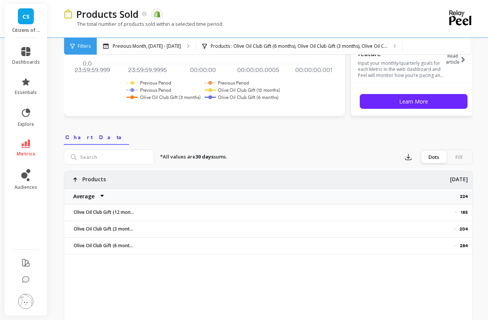
scroll to position [201, 0]
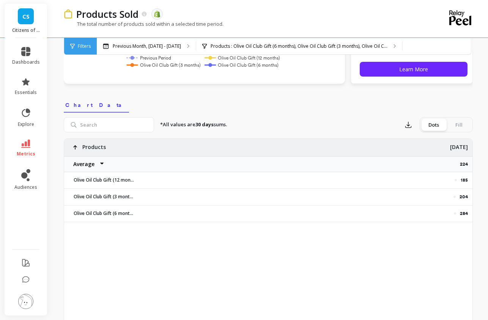
click at [98, 163] on select "Average Sum [PERSON_NAME]" at bounding box center [87, 164] width 46 height 15
select select "max"
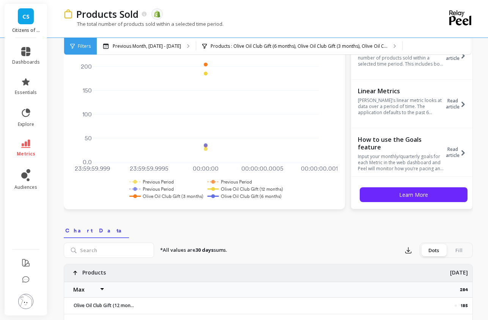
scroll to position [0, 0]
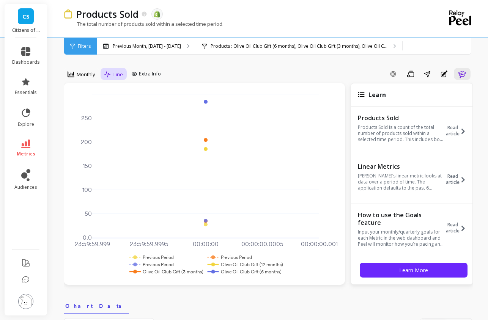
click at [108, 76] on icon at bounding box center [107, 74] width 7 height 6
click at [86, 77] on span "Monthly" at bounding box center [86, 74] width 19 height 7
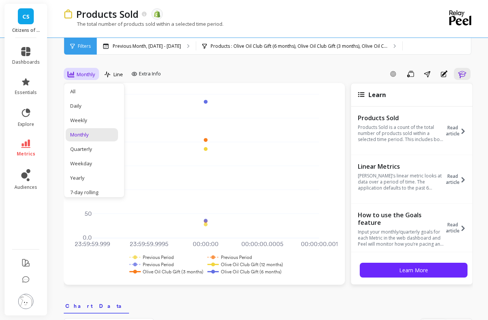
click at [86, 77] on span "Monthly" at bounding box center [86, 74] width 19 height 7
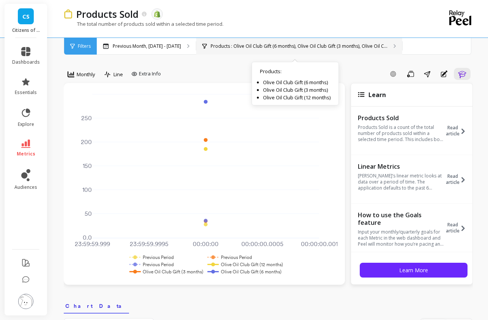
click at [211, 41] on div "Products : Olive Oil Club Gift (6 months), Olive Oil Club Gift (3 months), Oliv…" at bounding box center [299, 46] width 206 height 17
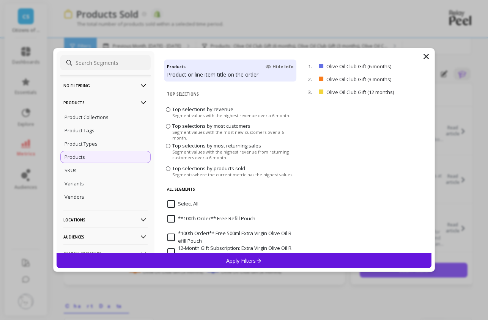
click at [430, 57] on icon at bounding box center [426, 56] width 9 height 9
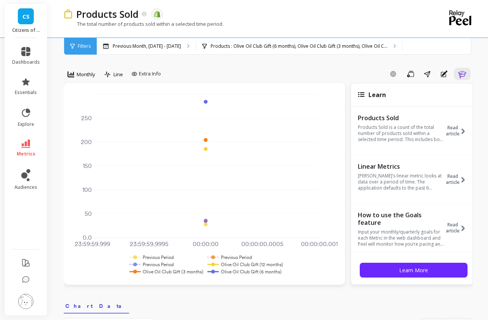
click at [84, 48] on span "Filters" at bounding box center [84, 46] width 13 height 6
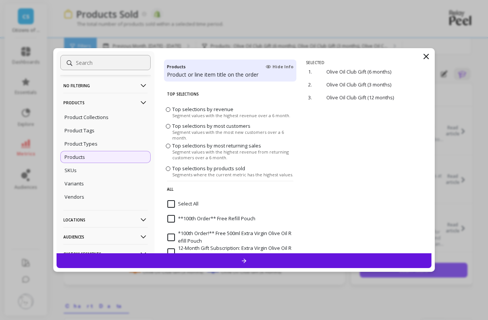
scroll to position [112, 0]
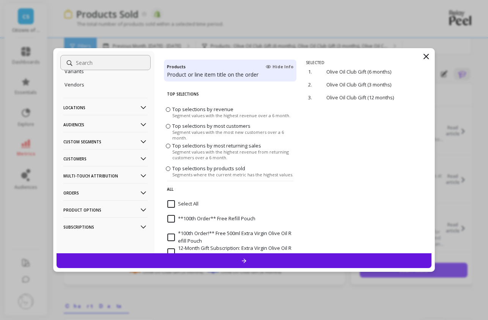
click at [427, 54] on icon at bounding box center [426, 56] width 9 height 9
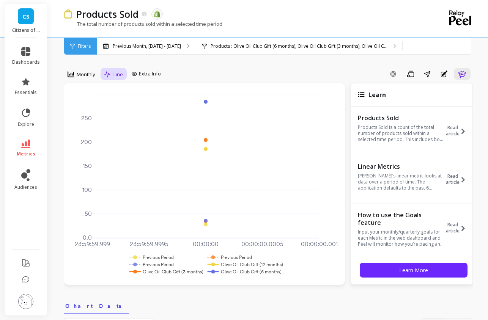
click at [113, 78] on div "Line" at bounding box center [113, 74] width 19 height 9
click at [134, 76] on icon at bounding box center [134, 73] width 5 height 3
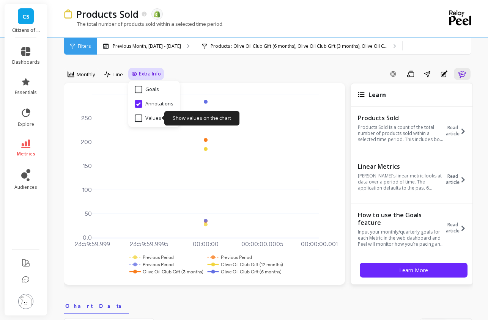
click at [141, 116] on input "Values" at bounding box center [148, 119] width 27 height 8
checkbox input "true"
select select "max"
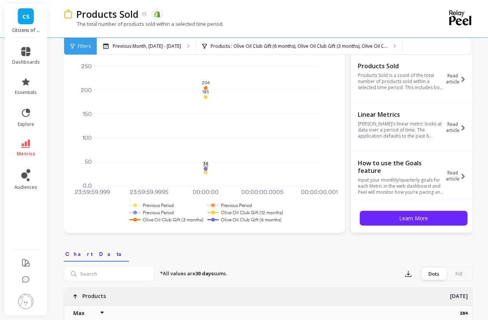
scroll to position [0, 0]
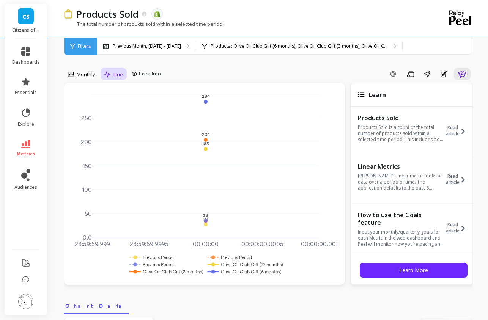
click at [113, 72] on div "Line" at bounding box center [113, 74] width 19 height 9
click at [79, 77] on span "Monthly" at bounding box center [86, 74] width 19 height 7
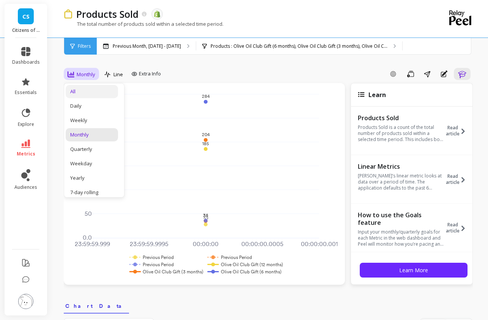
click at [86, 91] on div "All" at bounding box center [91, 91] width 43 height 7
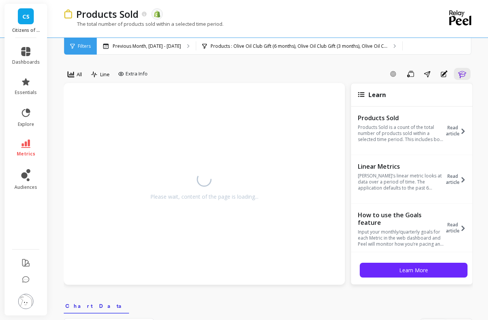
select select "max"
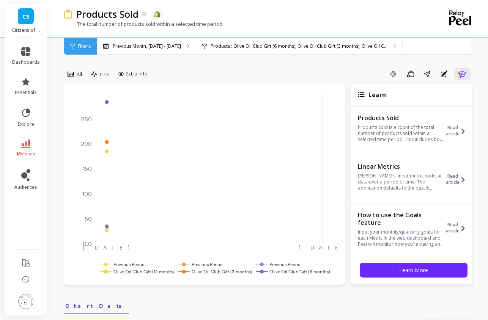
click at [75, 79] on div "All" at bounding box center [75, 74] width 14 height 9
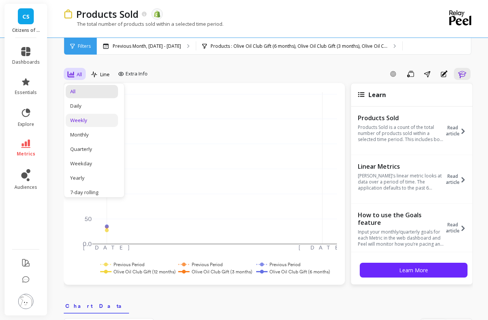
click at [82, 121] on div "Weekly" at bounding box center [91, 120] width 43 height 7
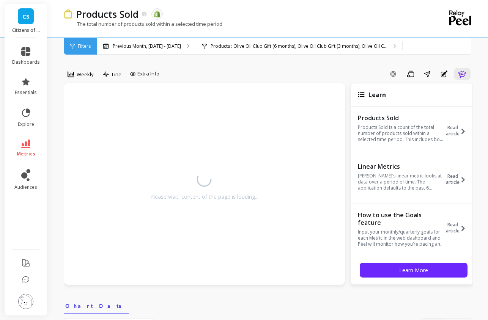
select select "max"
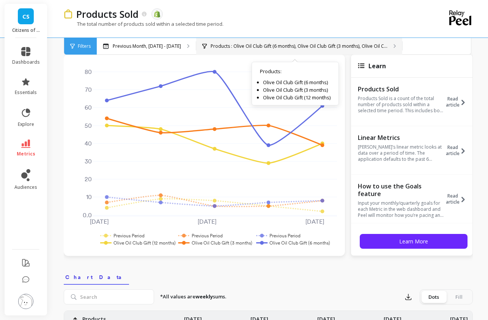
click at [321, 46] on p "Products : Olive Oil Club Gift (6 months), Olive Oil Club Gift (3 months), Oliv…" at bounding box center [299, 46] width 177 height 6
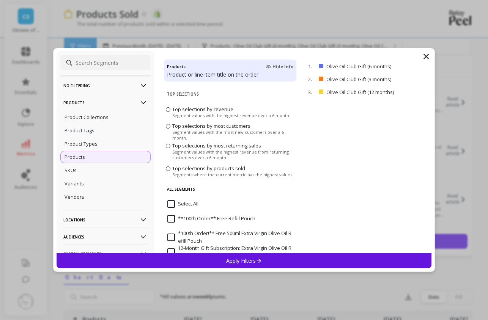
click at [275, 66] on span "Hide Info" at bounding box center [280, 67] width 28 height 6
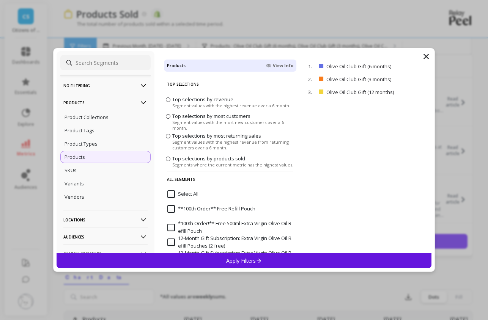
click at [275, 66] on span "View Info" at bounding box center [280, 66] width 28 height 6
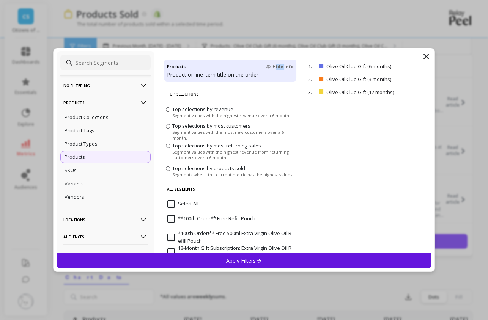
click at [275, 66] on span "Hide Info" at bounding box center [280, 67] width 28 height 6
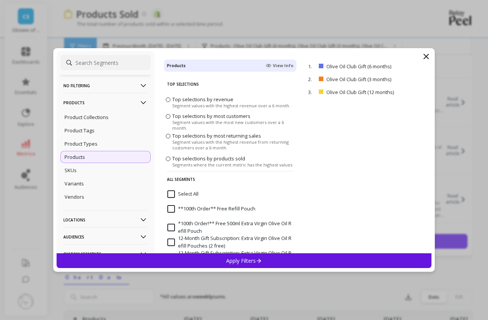
click at [277, 63] on span "View Info" at bounding box center [280, 66] width 28 height 6
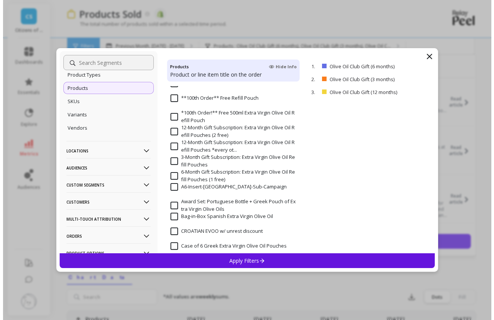
scroll to position [112, 0]
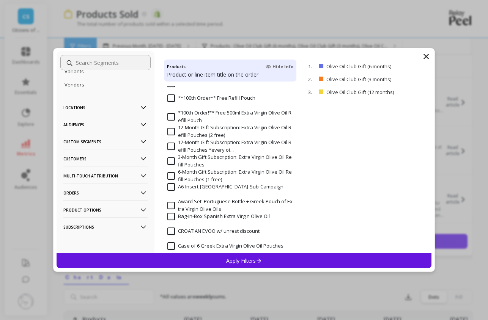
click at [426, 55] on icon at bounding box center [426, 56] width 9 height 9
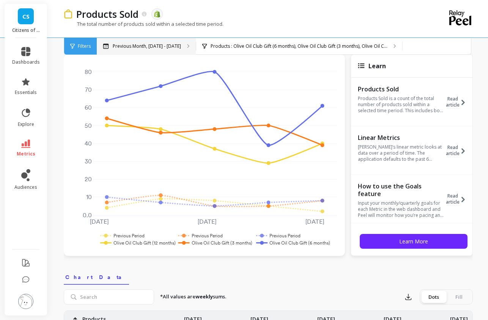
click at [130, 47] on p "Previous Month, [DATE] - [DATE]" at bounding box center [147, 46] width 68 height 6
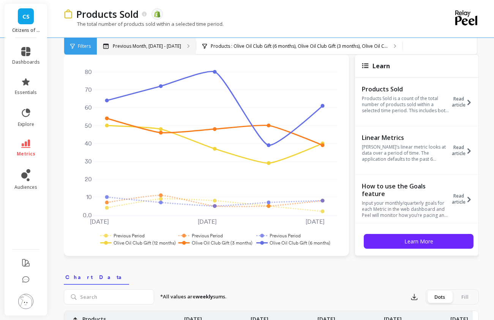
select select "max"
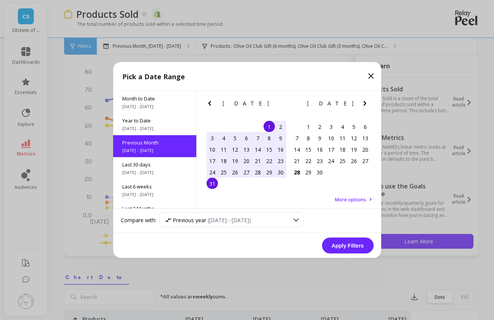
click at [347, 200] on span "More options" at bounding box center [350, 199] width 31 height 7
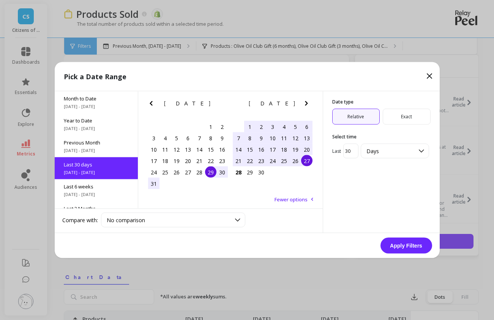
scroll to position [19, 0]
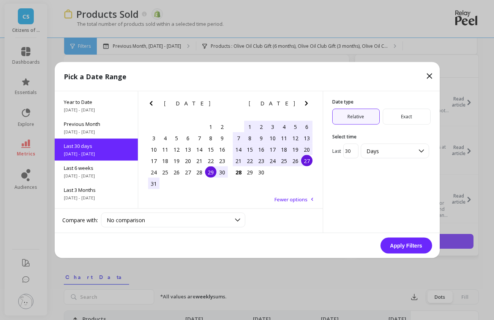
click at [404, 119] on span "Exact" at bounding box center [407, 117] width 48 height 16
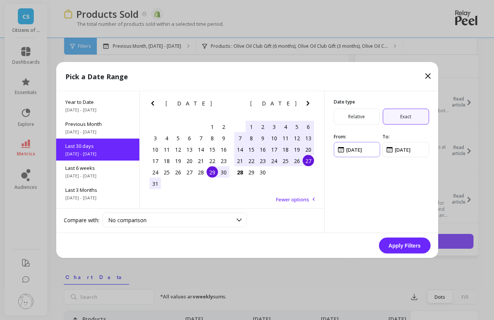
click at [359, 152] on input "input" at bounding box center [357, 149] width 47 height 15
click at [358, 118] on span "Relative" at bounding box center [357, 117] width 46 height 16
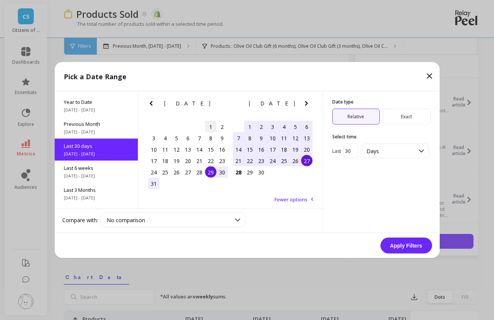
click at [213, 128] on div "1" at bounding box center [210, 126] width 11 height 11
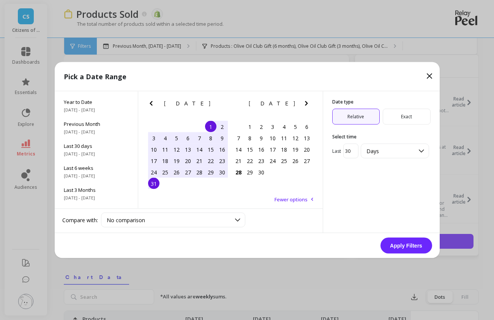
click at [154, 188] on div "31" at bounding box center [153, 183] width 11 height 11
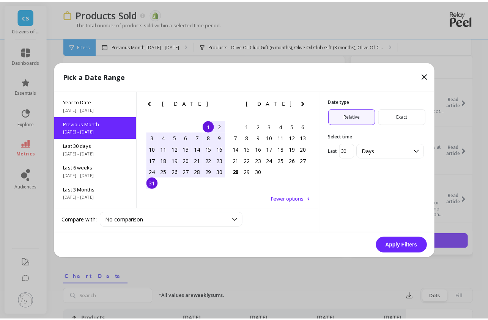
scroll to position [0, 0]
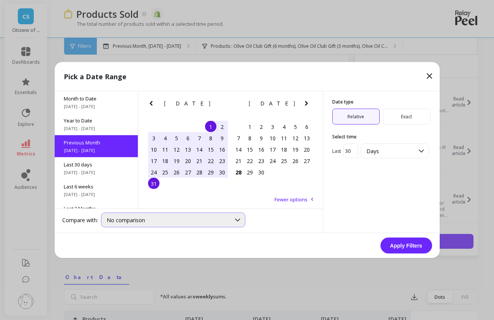
click at [230, 217] on div "No comparison" at bounding box center [169, 220] width 124 height 7
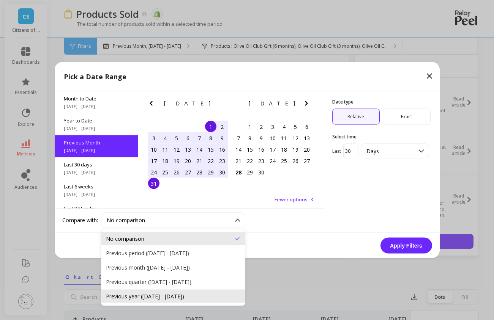
click at [216, 271] on div "Previous year ([DATE] - [DATE])" at bounding box center [173, 296] width 134 height 7
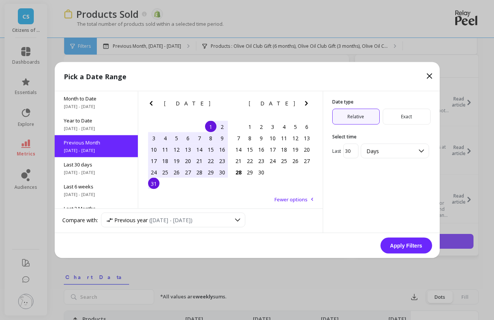
click at [400, 246] on button "Apply Filters" at bounding box center [406, 246] width 52 height 16
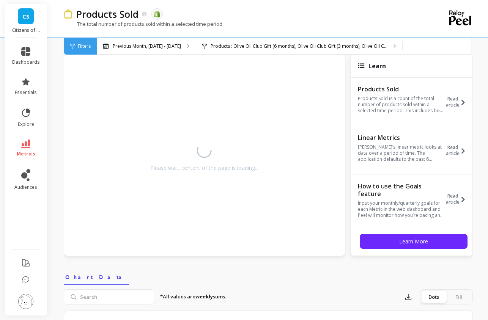
select select "max"
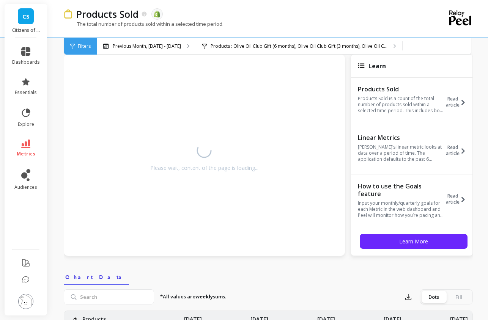
select select "max"
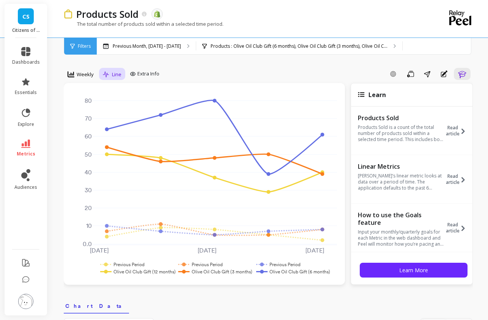
click at [120, 75] on span "Line" at bounding box center [116, 74] width 9 height 7
click at [81, 75] on span "Weekly" at bounding box center [85, 74] width 17 height 7
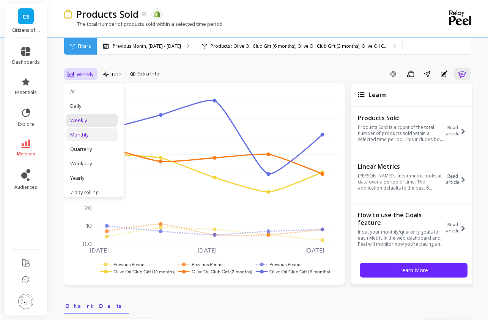
click at [91, 133] on div "Monthly" at bounding box center [91, 134] width 43 height 7
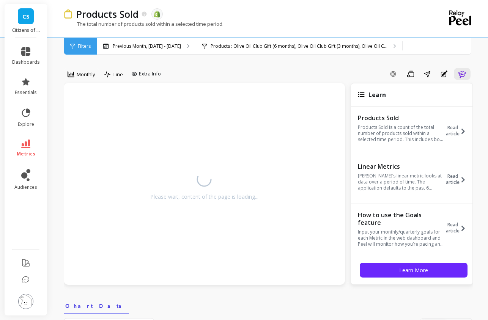
select select "max"
